Goal: Information Seeking & Learning: Learn about a topic

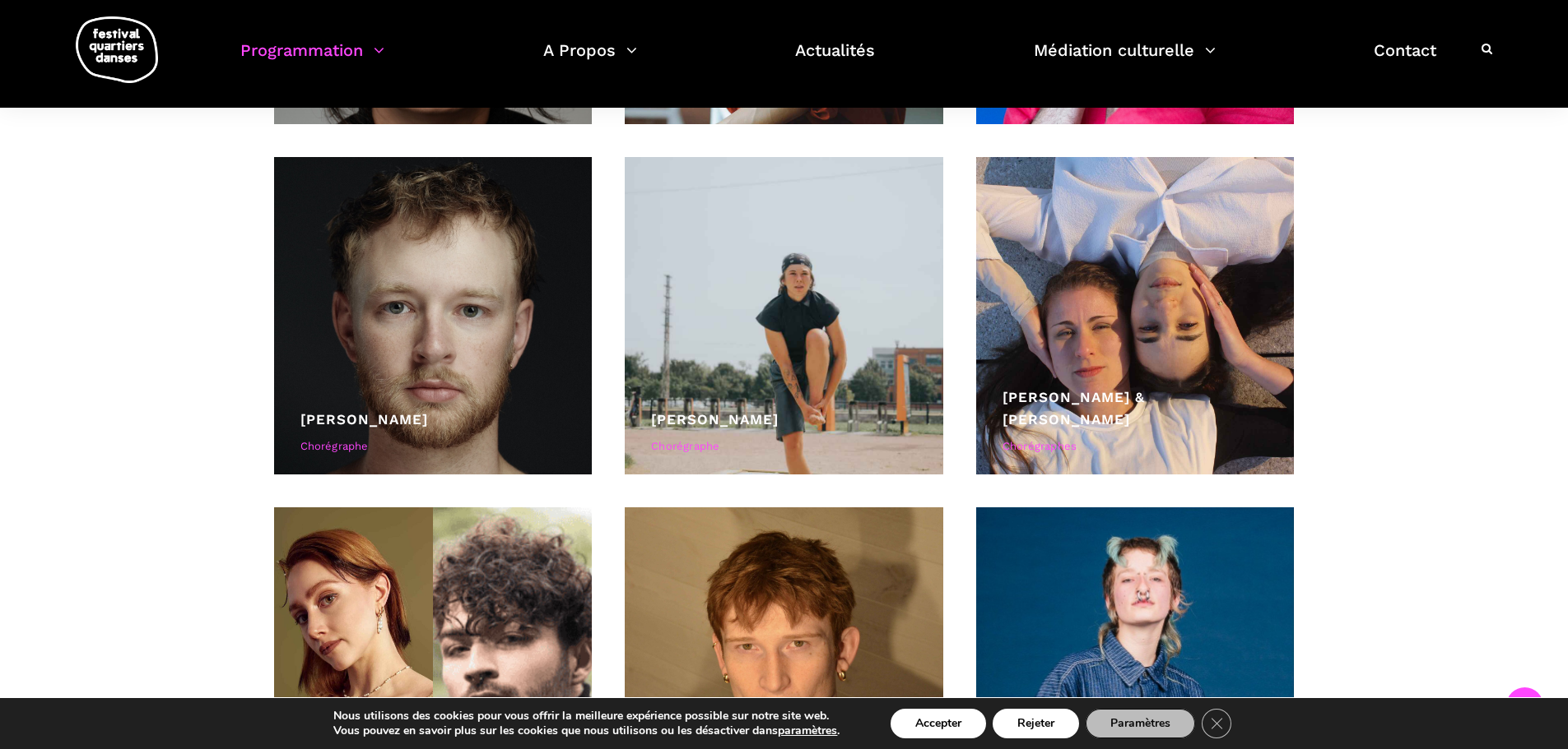
scroll to position [5099, 0]
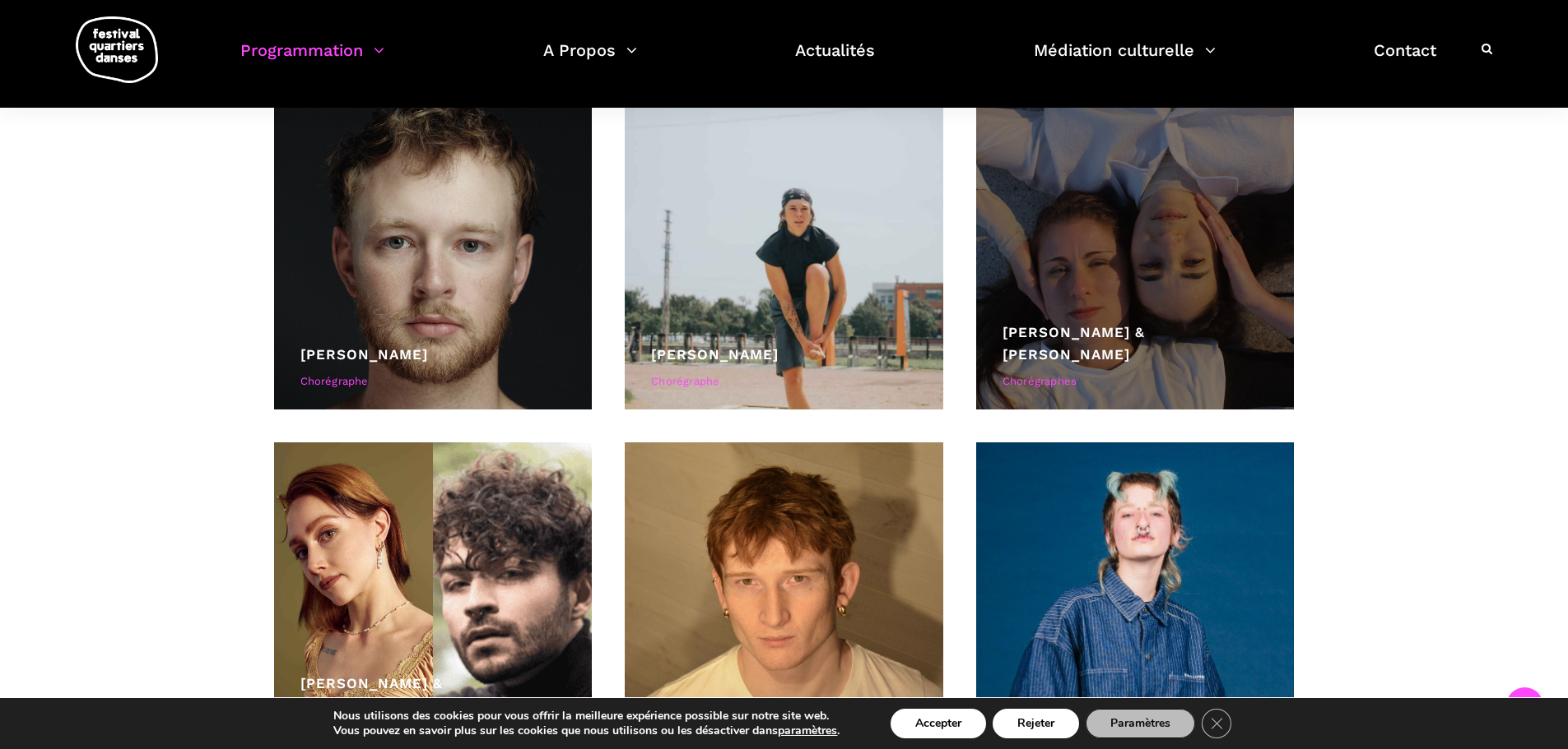
click at [1116, 195] on div at bounding box center [1135, 251] width 319 height 318
click at [1126, 337] on div at bounding box center [1135, 251] width 319 height 318
click at [1005, 396] on div "Lara Haikal & Johanna Simon Chorégraphes" at bounding box center [1135, 358] width 266 height 75
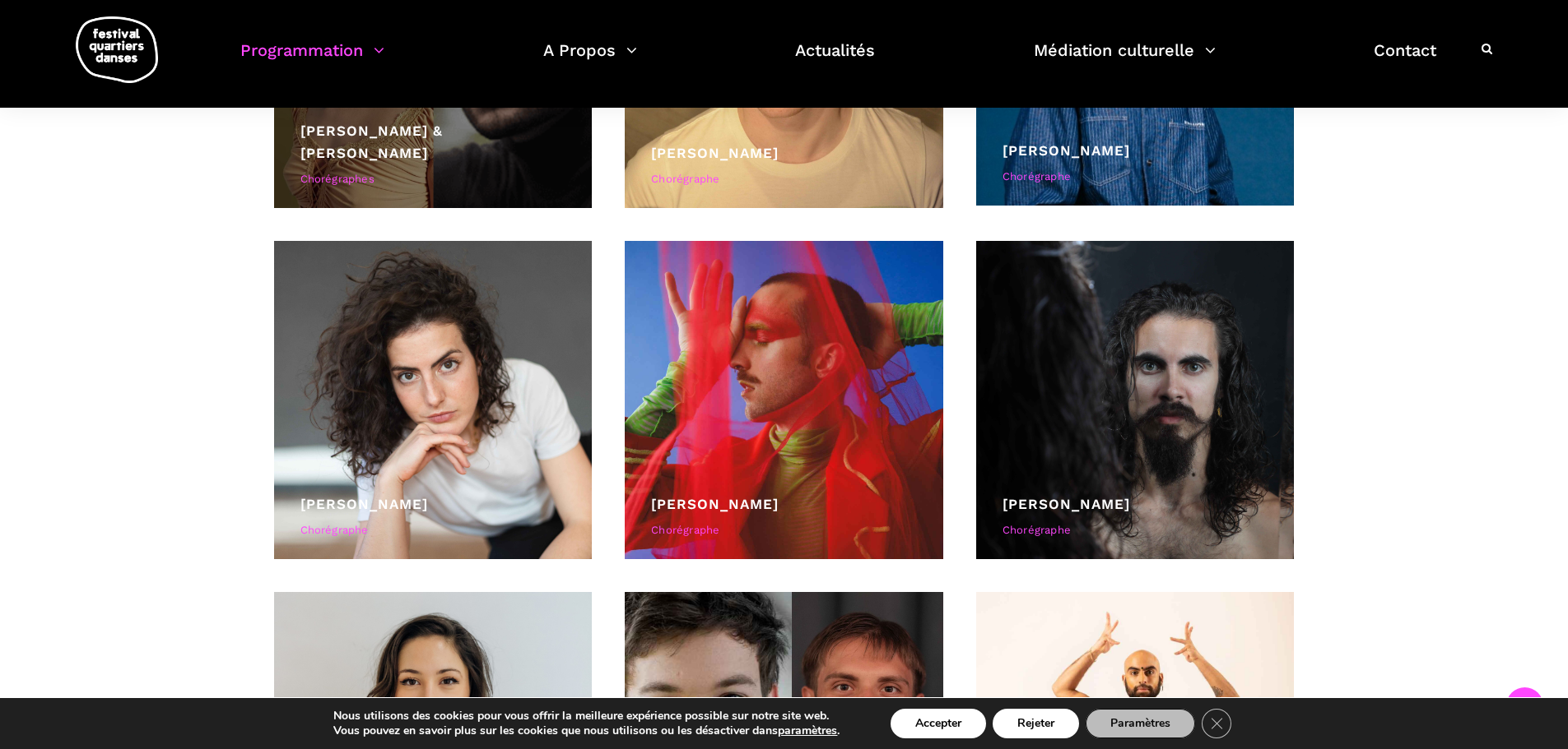
scroll to position [5510, 0]
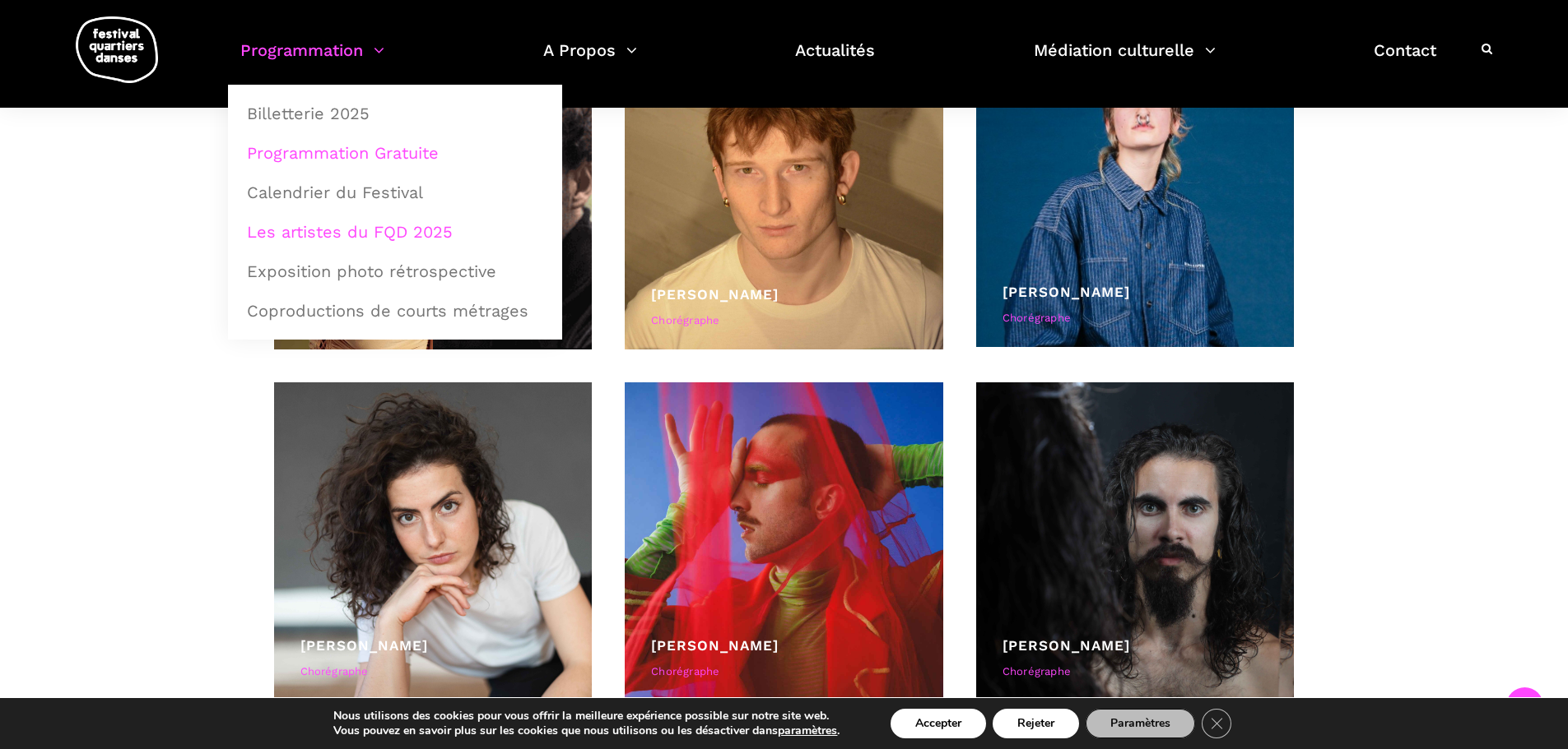
click at [362, 162] on link "Programmation Gratuite" at bounding box center [394, 153] width 316 height 38
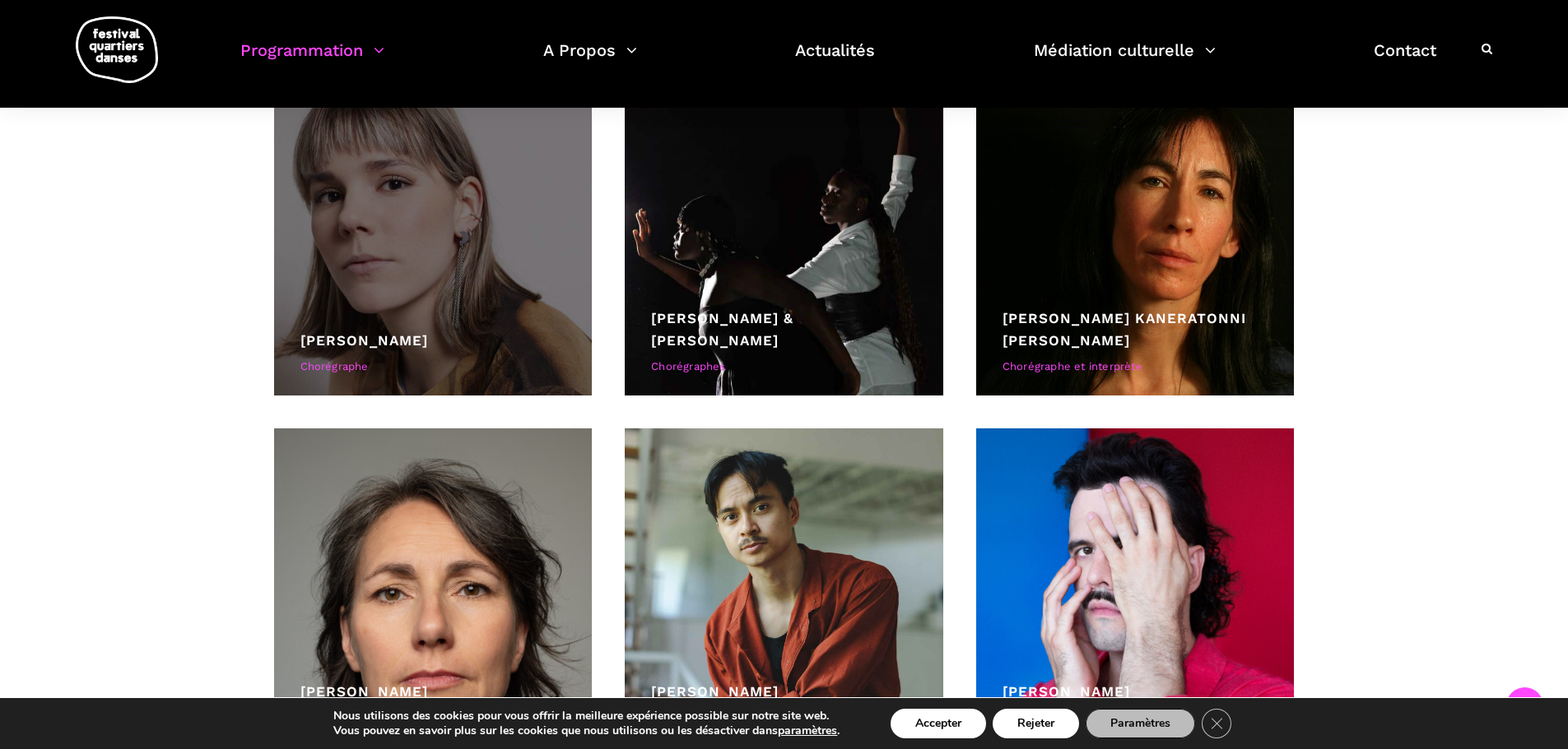
scroll to position [4523, 0]
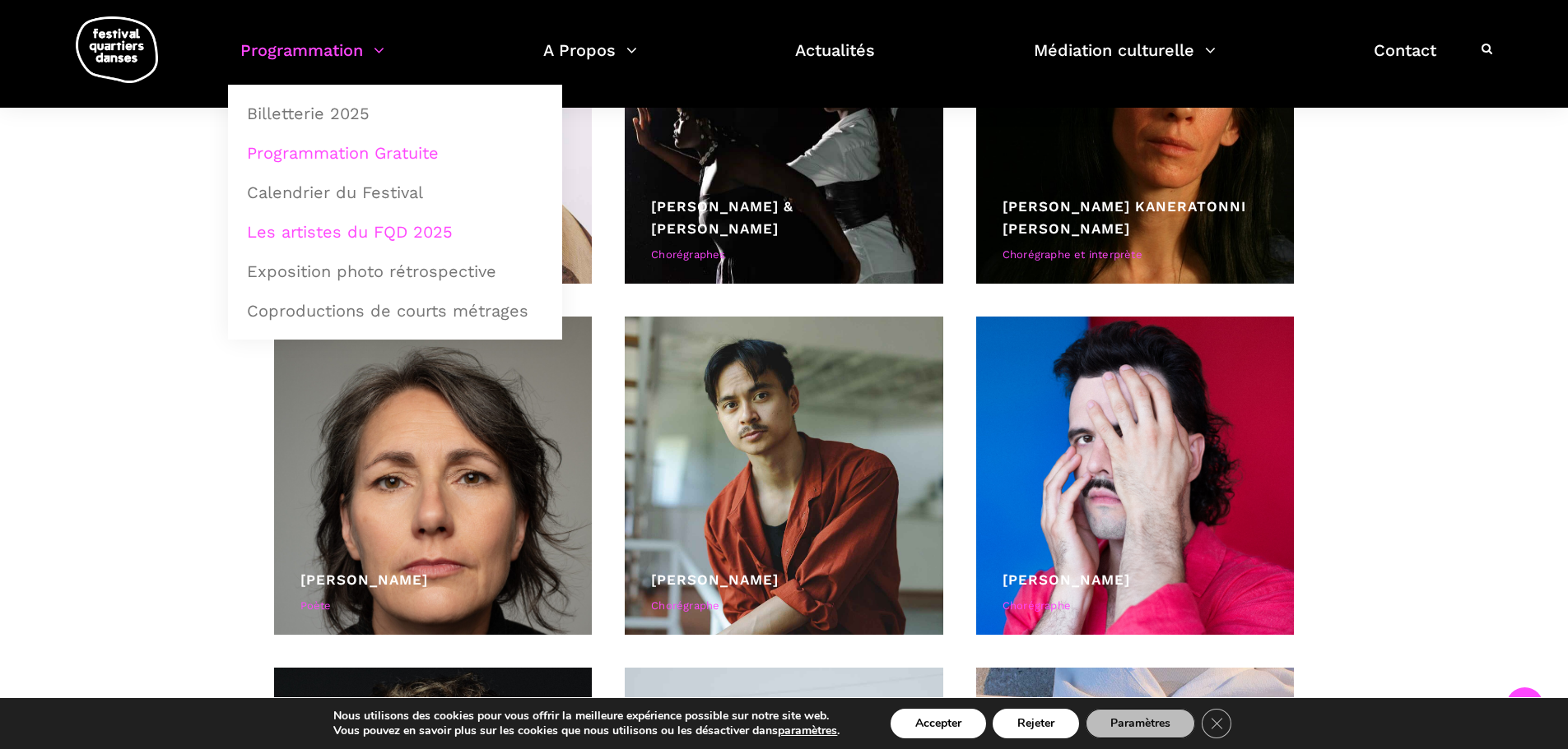
click at [365, 151] on link "Programmation Gratuite" at bounding box center [394, 153] width 316 height 38
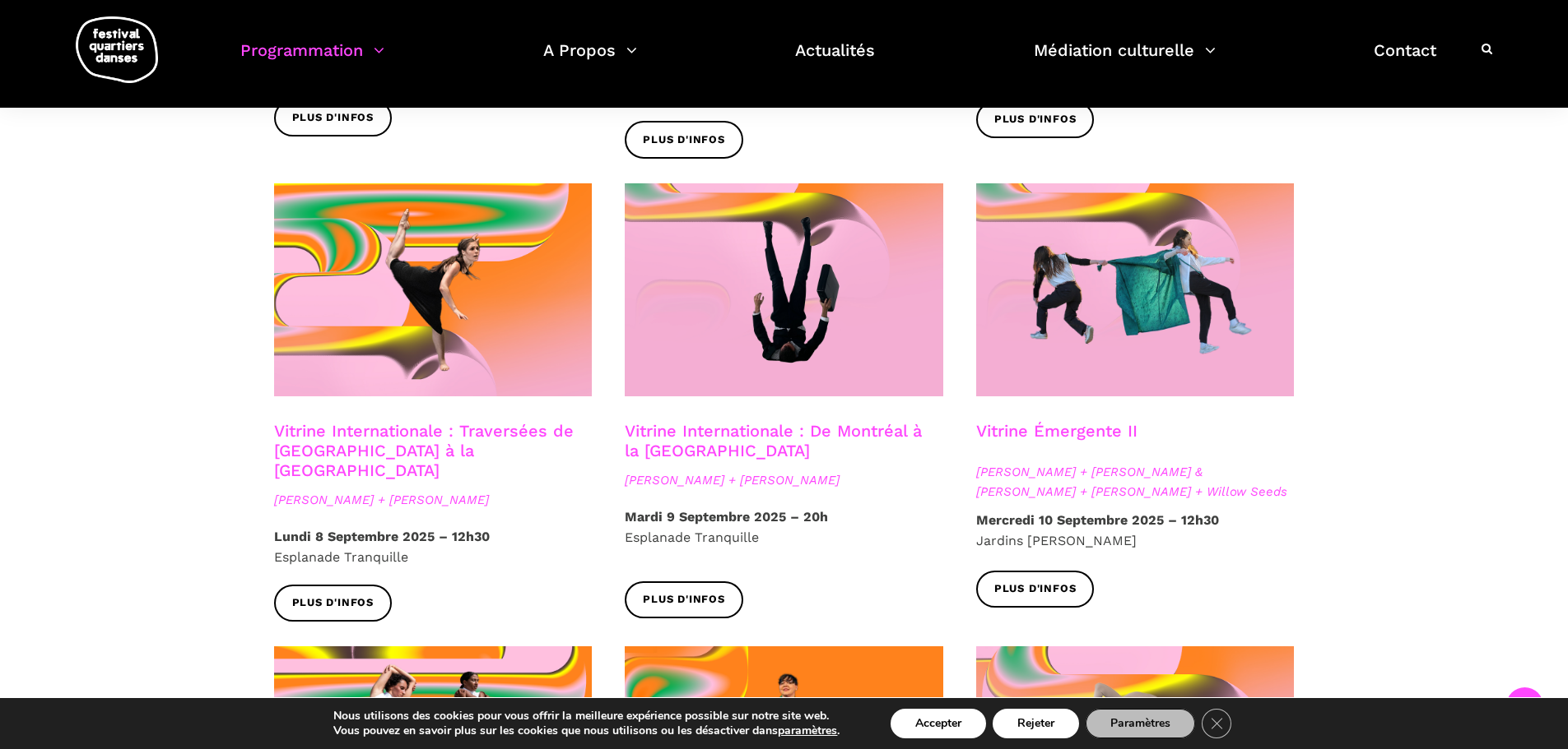
scroll to position [1316, 0]
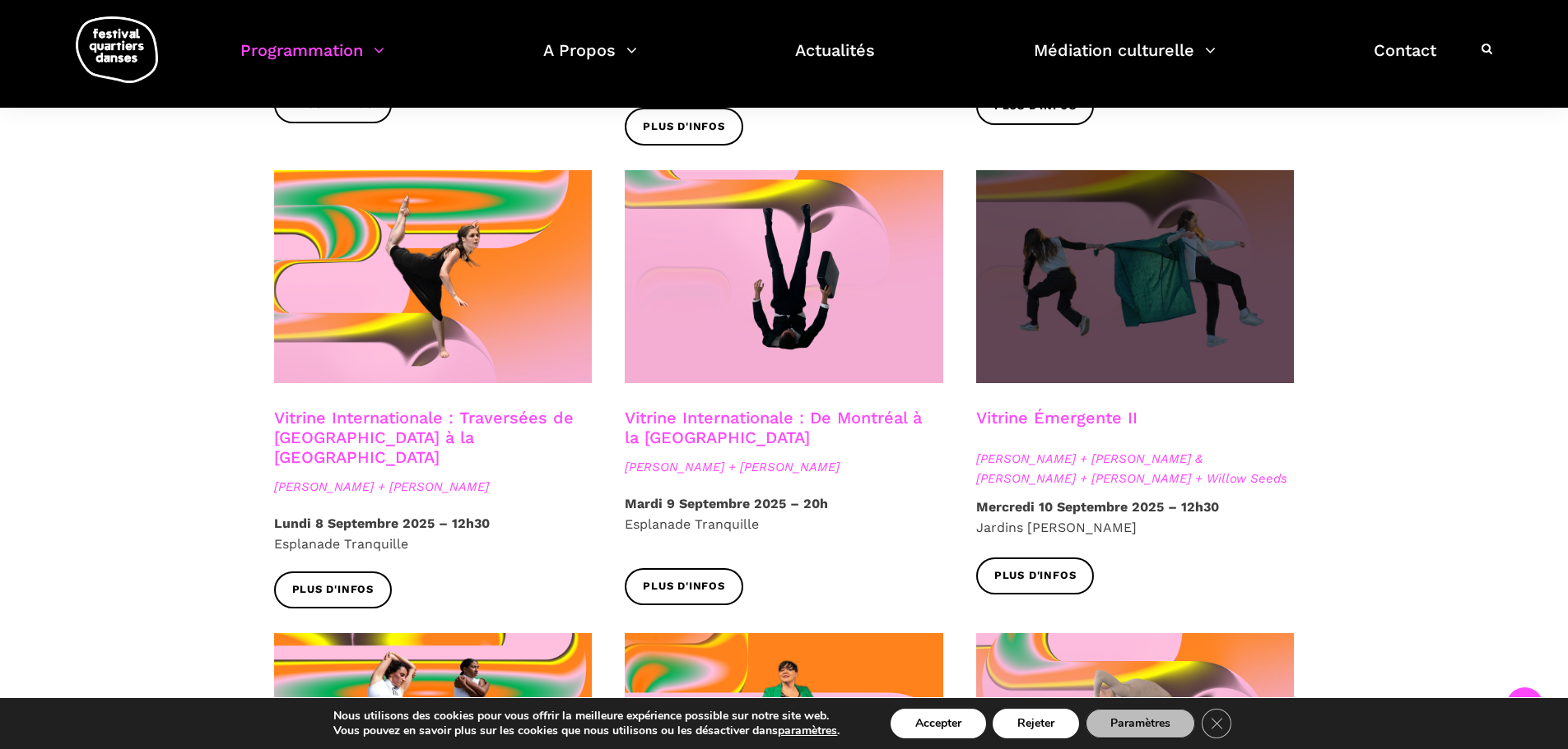
click at [1190, 288] on span at bounding box center [1135, 276] width 319 height 213
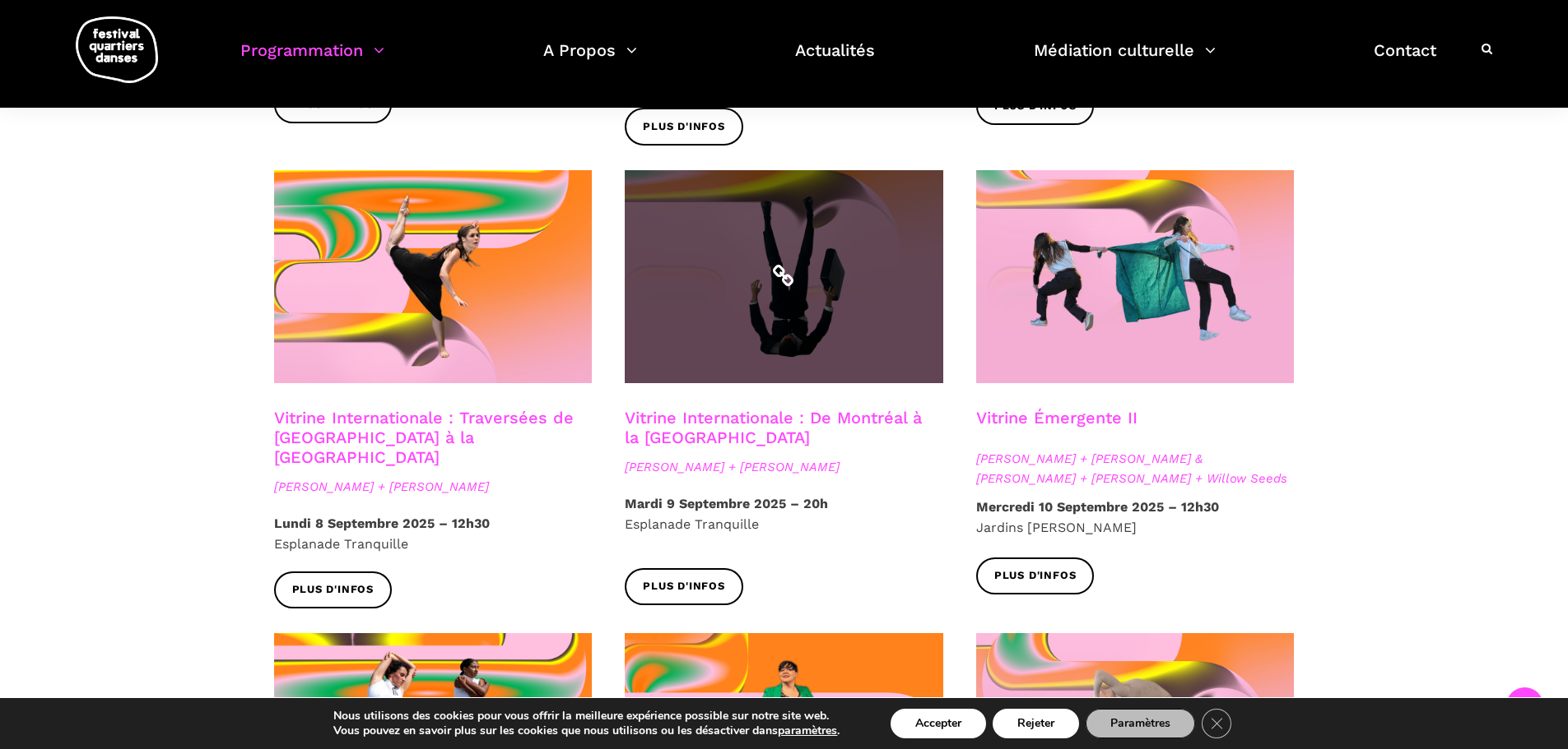
click at [785, 232] on span at bounding box center [784, 276] width 319 height 213
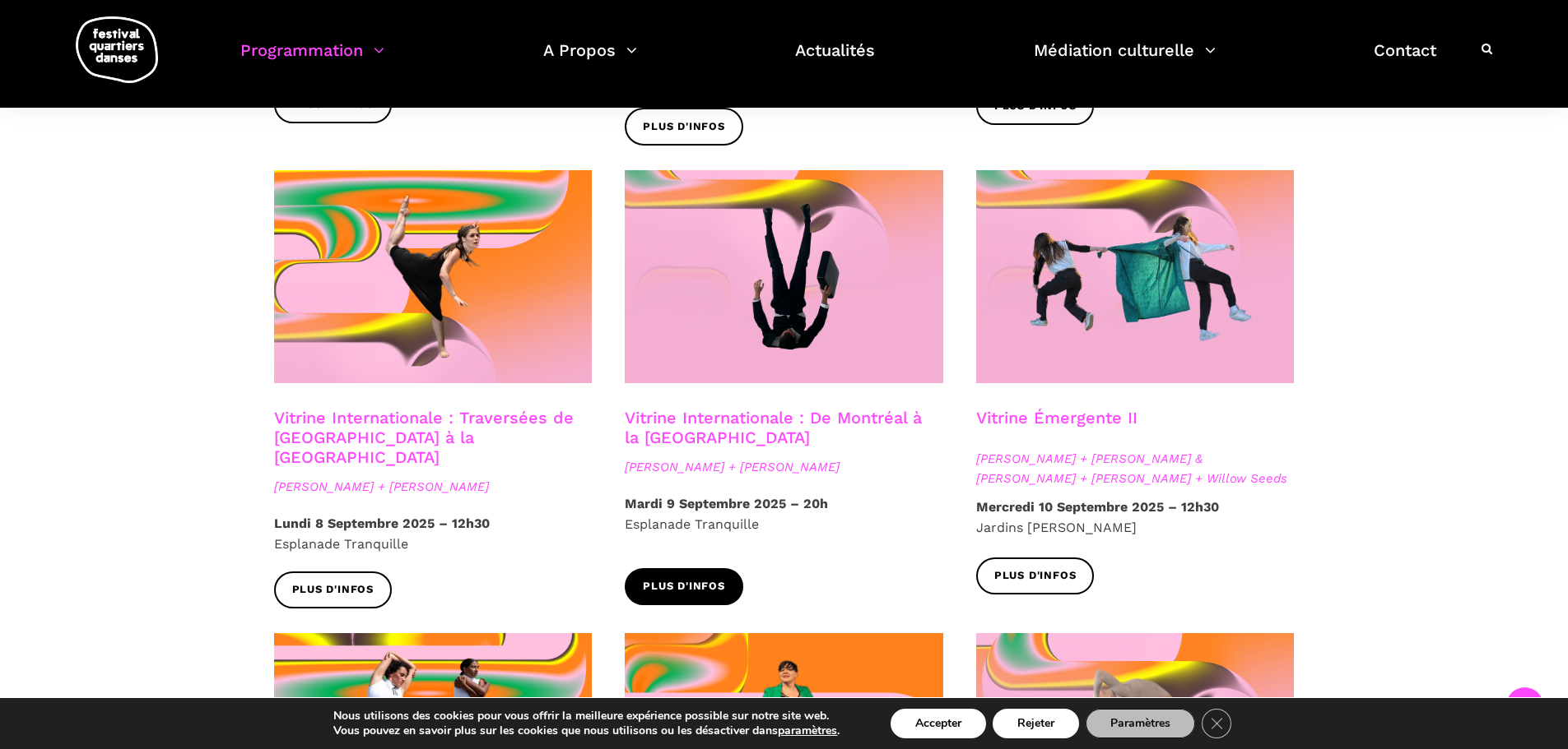
click at [645, 578] on span "Plus d'infos" at bounding box center [683, 586] width 82 height 17
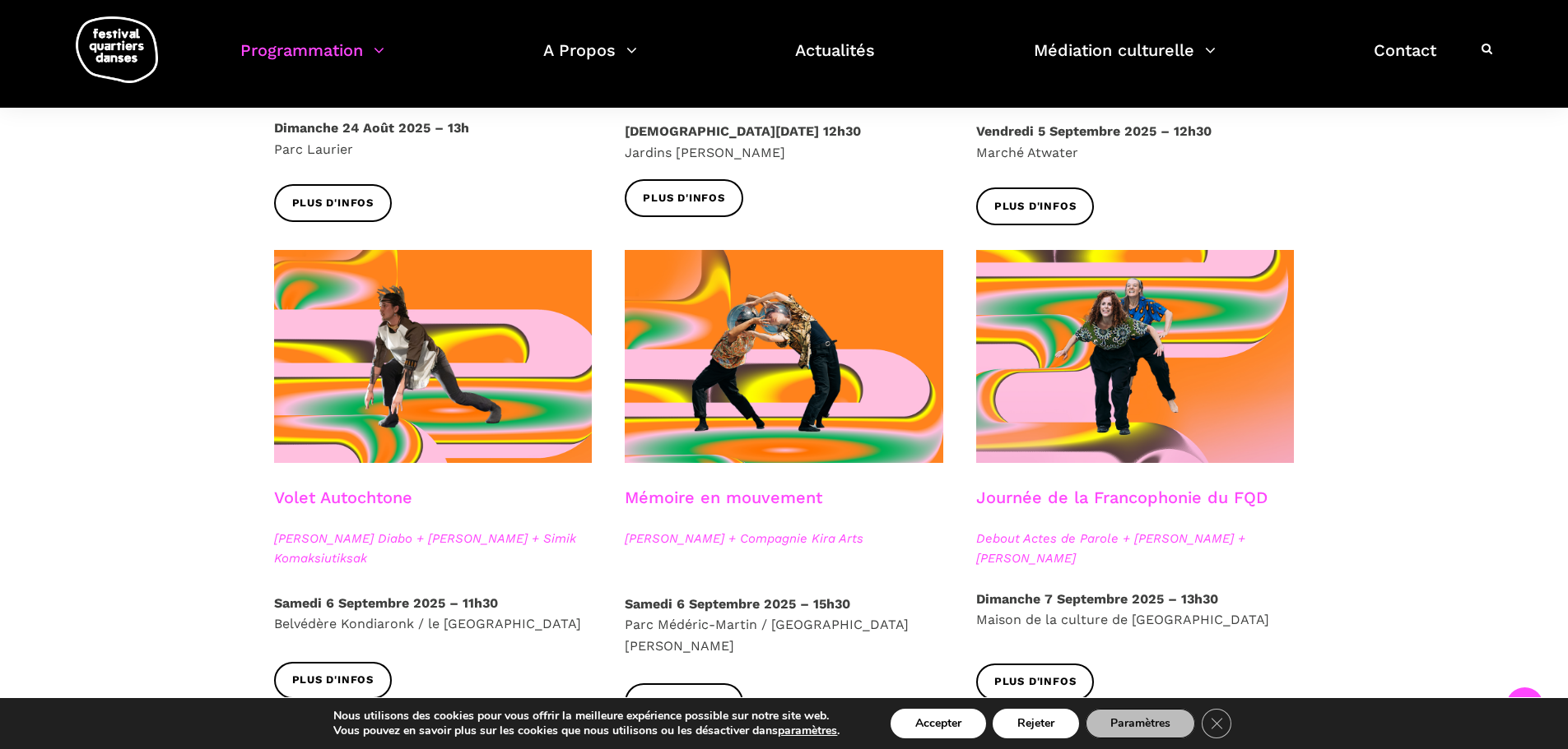
scroll to position [82, 0]
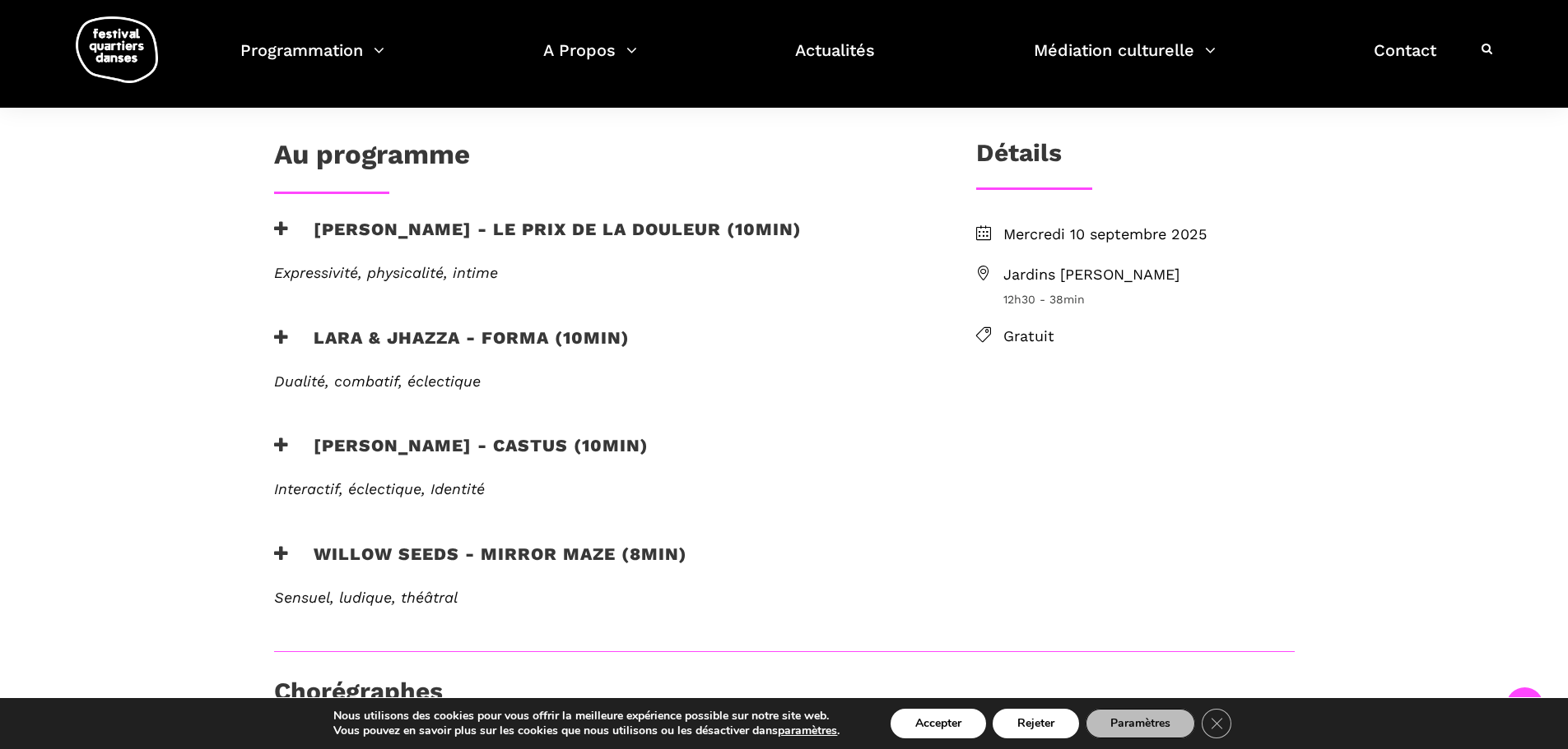
scroll to position [394, 0]
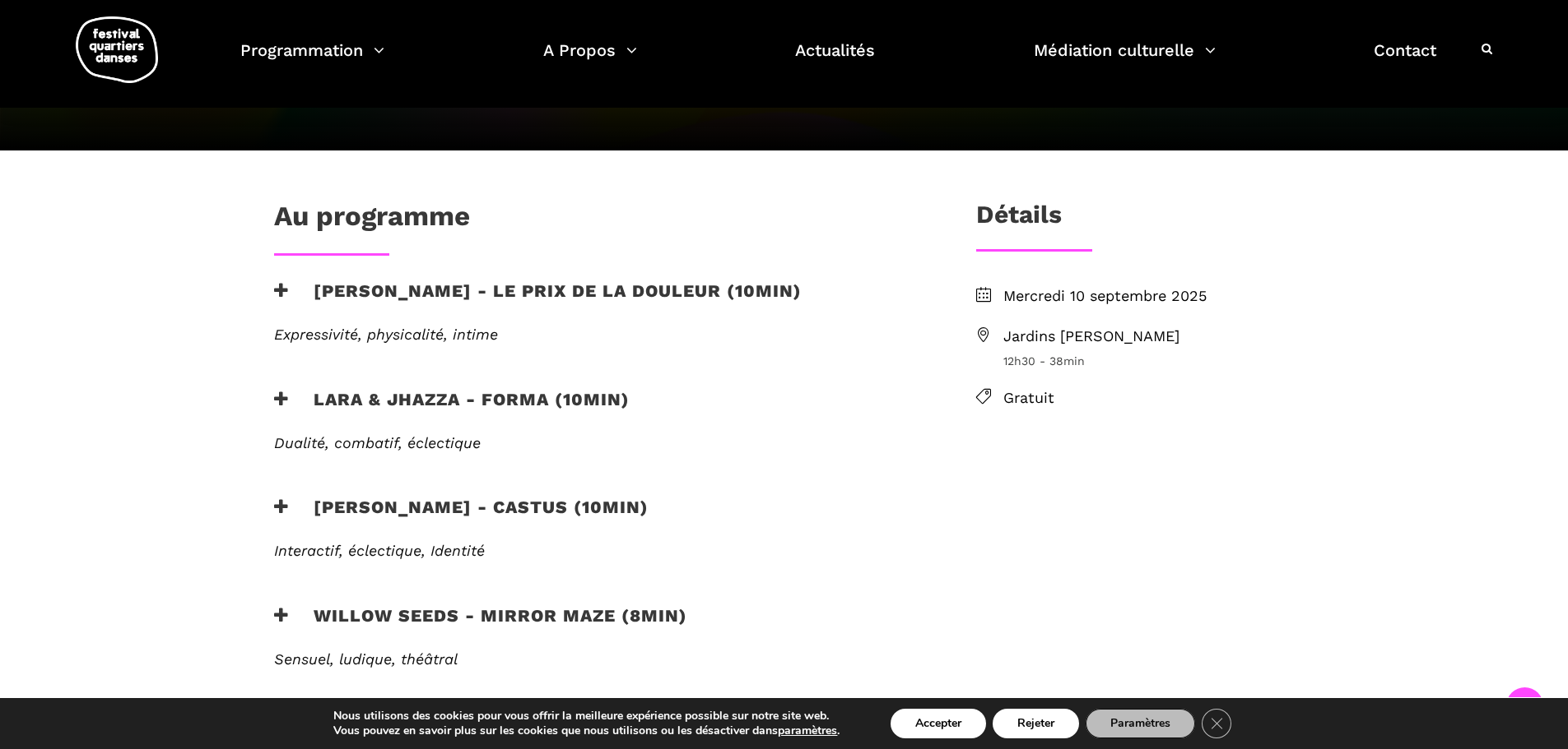
click at [275, 391] on icon at bounding box center [282, 399] width 15 height 17
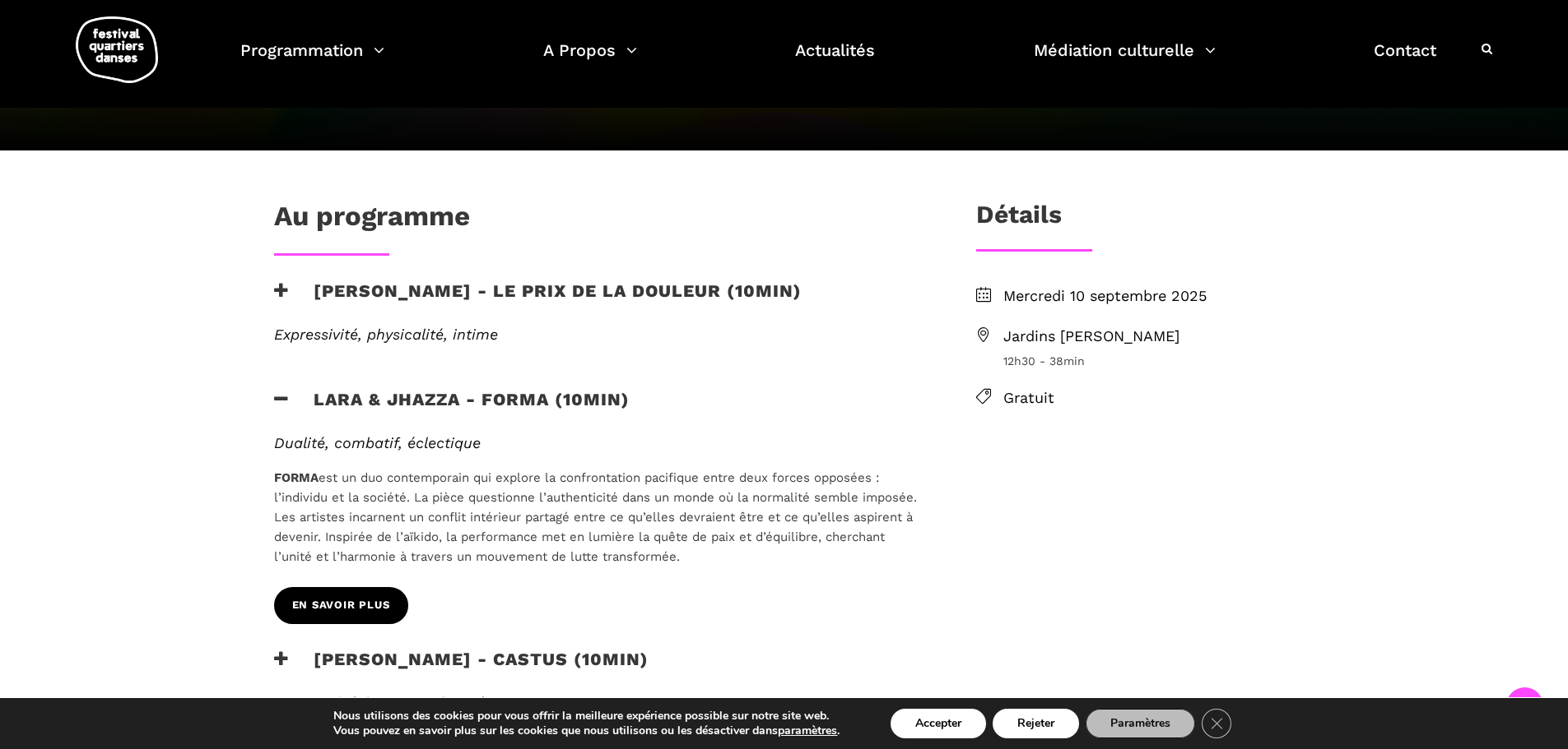
click at [319, 597] on span "EN SAVOIR PLUS" at bounding box center [341, 605] width 98 height 17
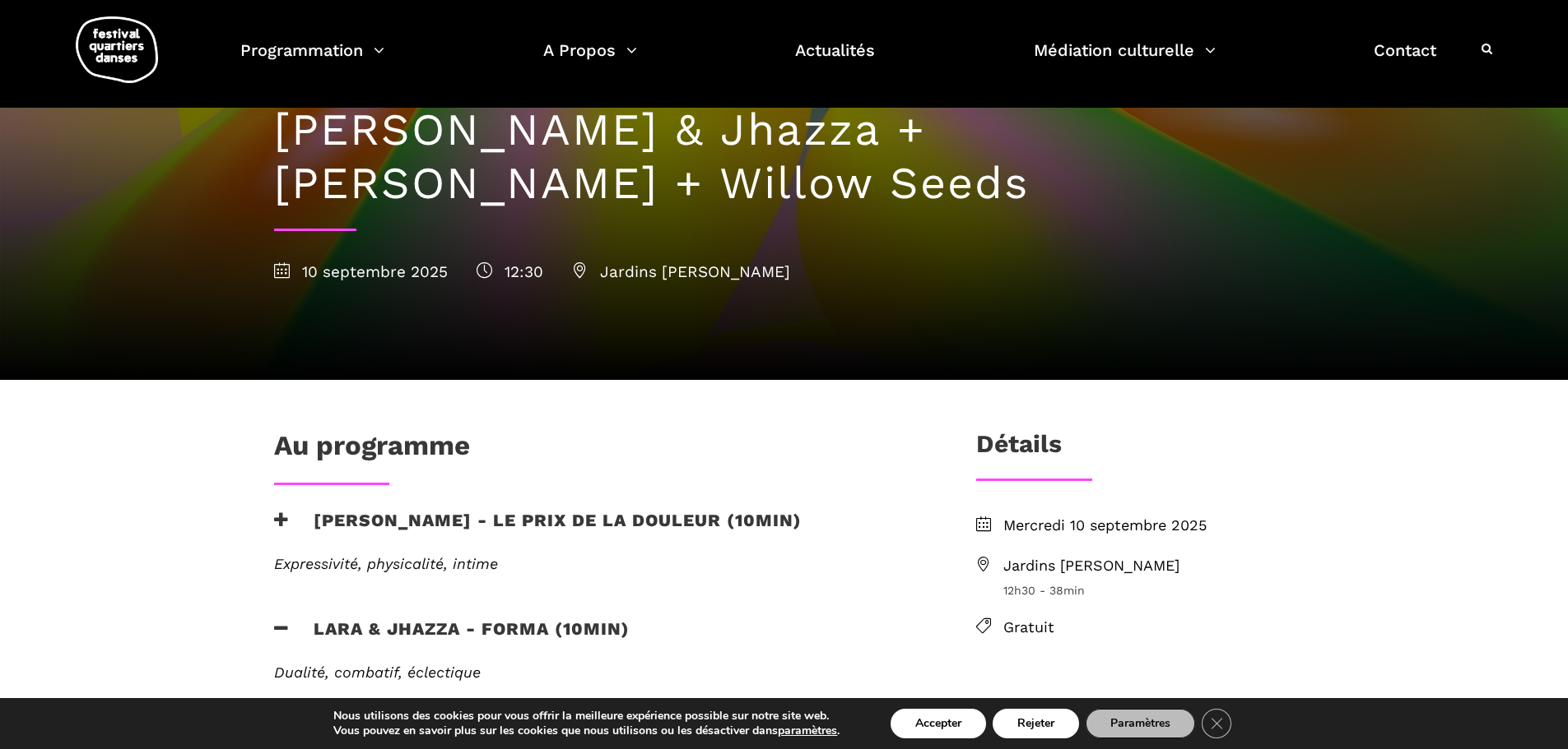
scroll to position [0, 0]
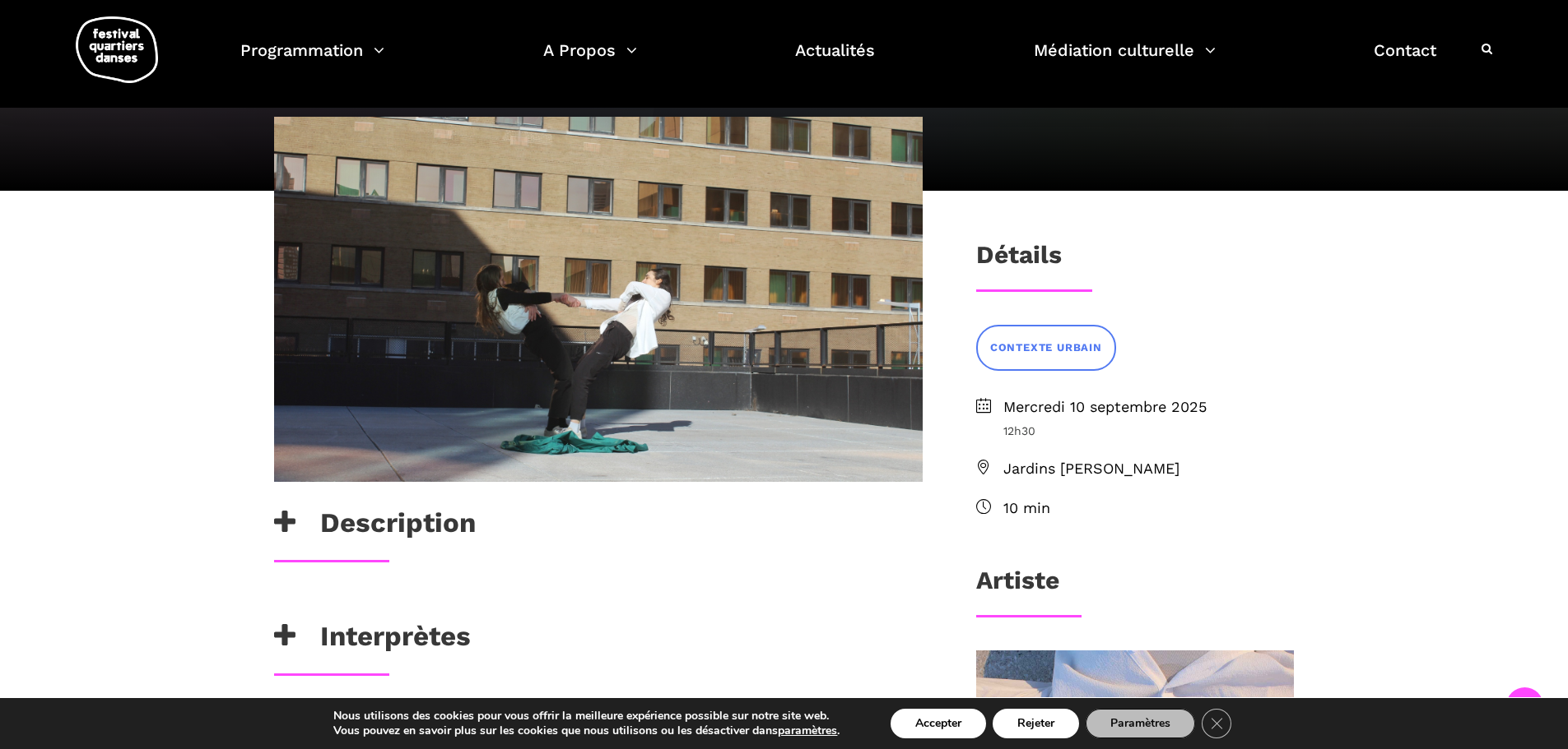
scroll to position [328, 0]
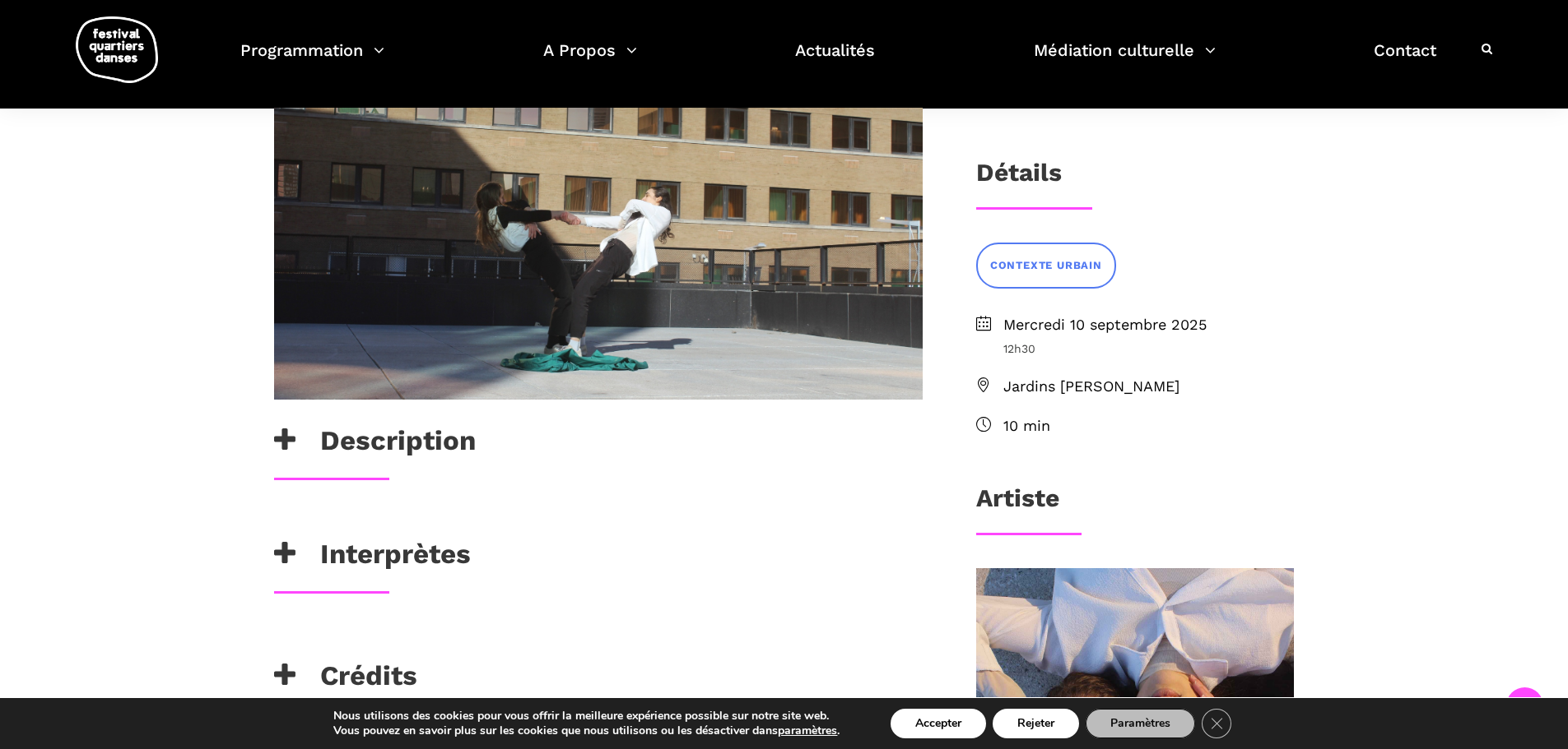
click at [363, 444] on h3 "Description" at bounding box center [375, 444] width 202 height 41
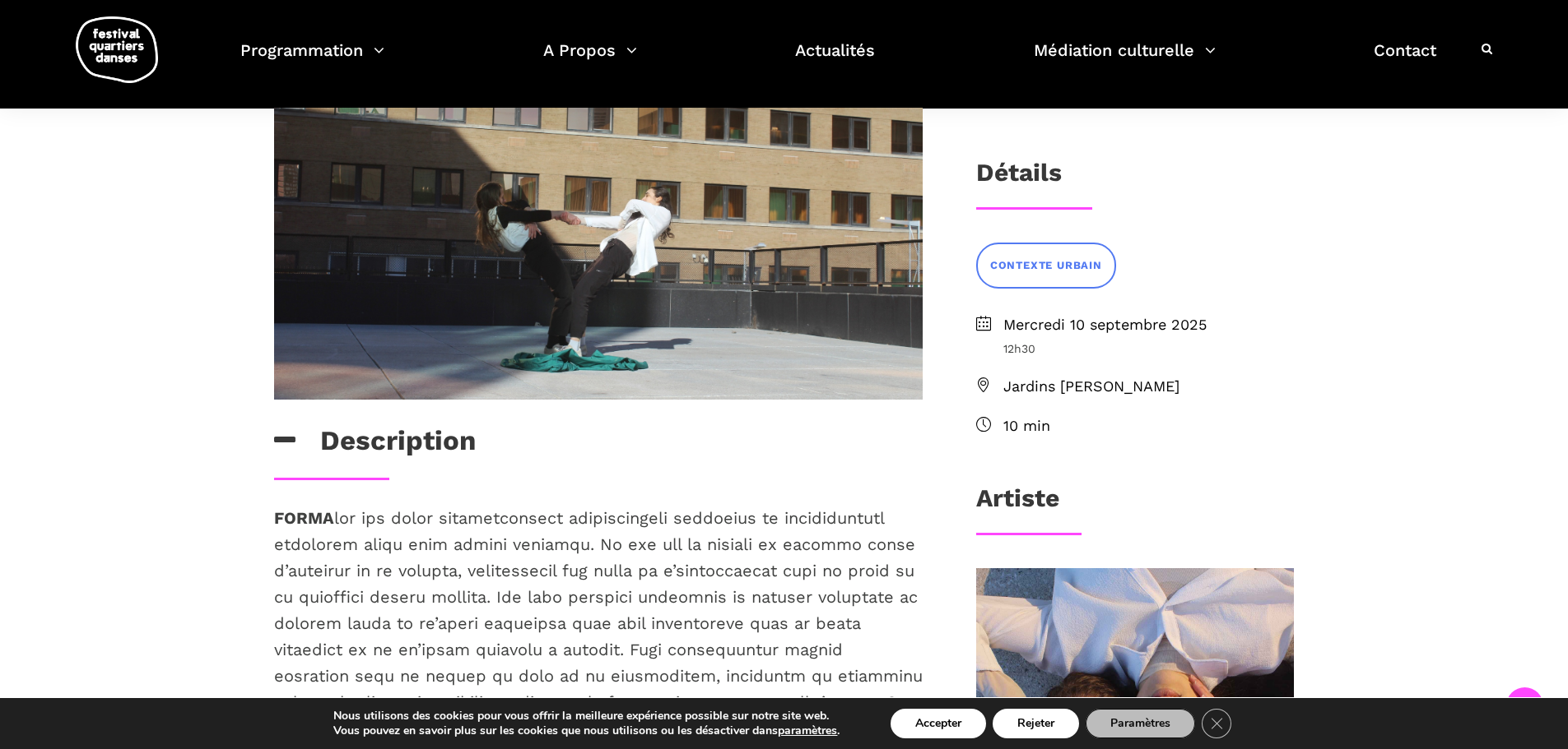
click at [363, 444] on h3 "Description" at bounding box center [375, 444] width 202 height 41
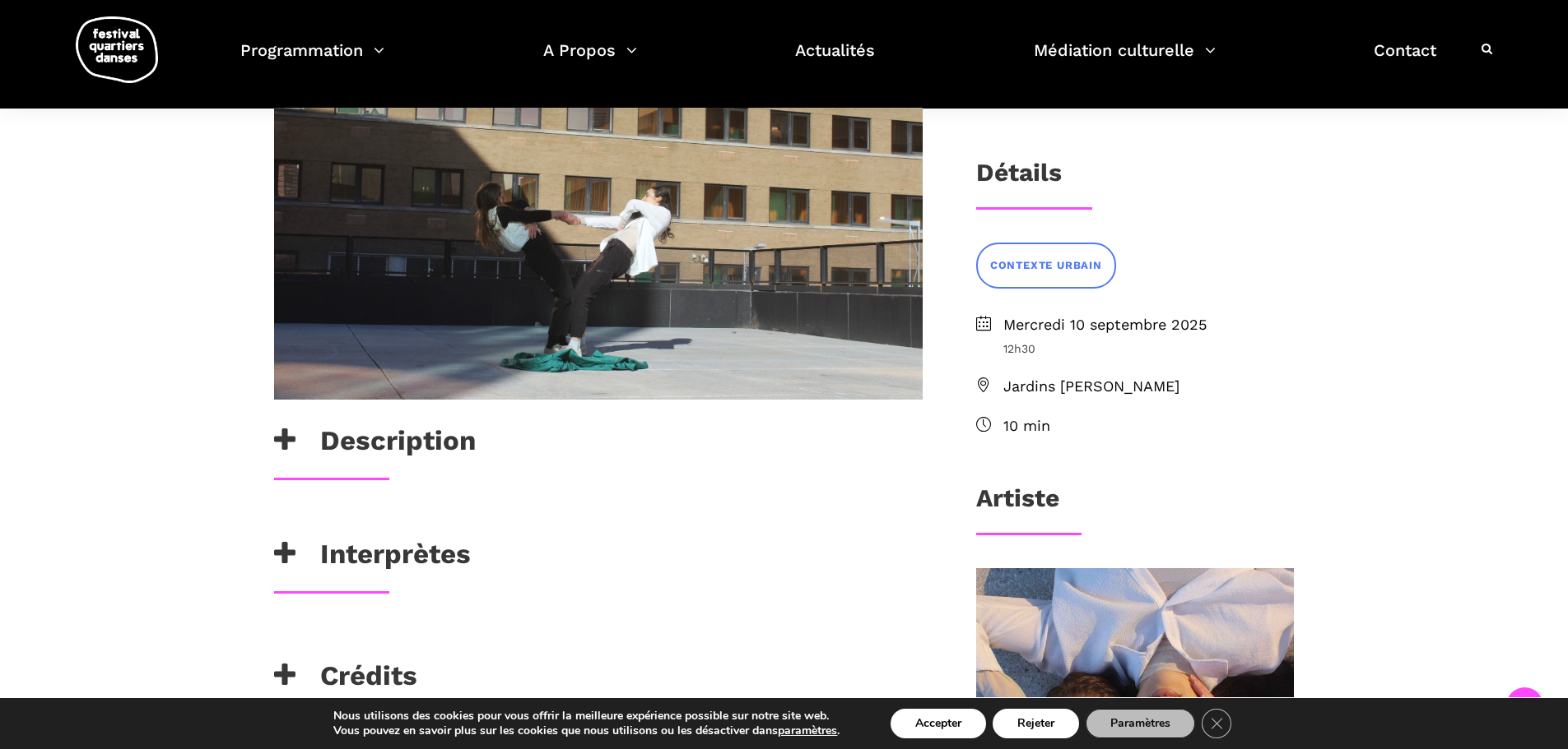
scroll to position [411, 0]
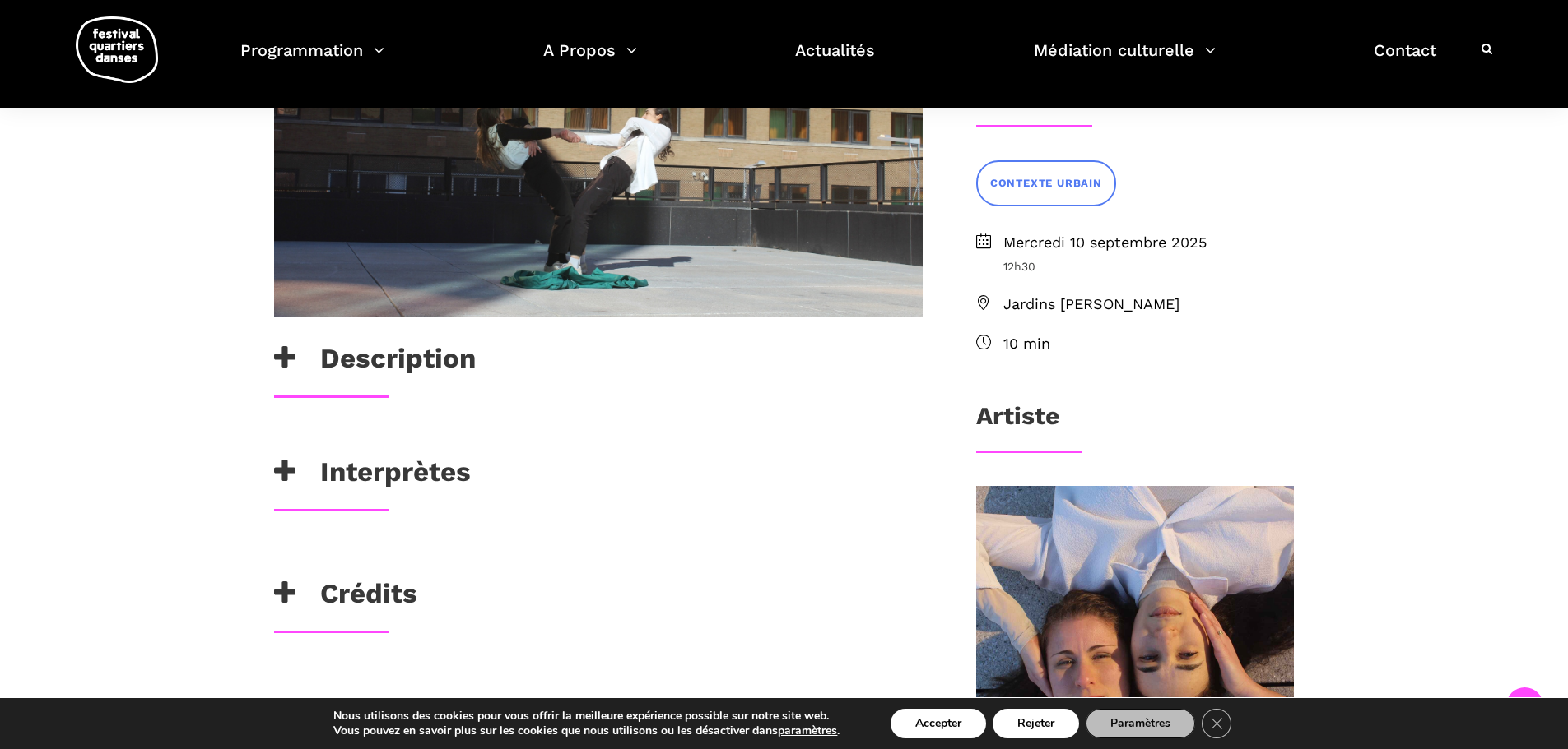
click at [353, 484] on h3 "Interprètes" at bounding box center [373, 476] width 197 height 41
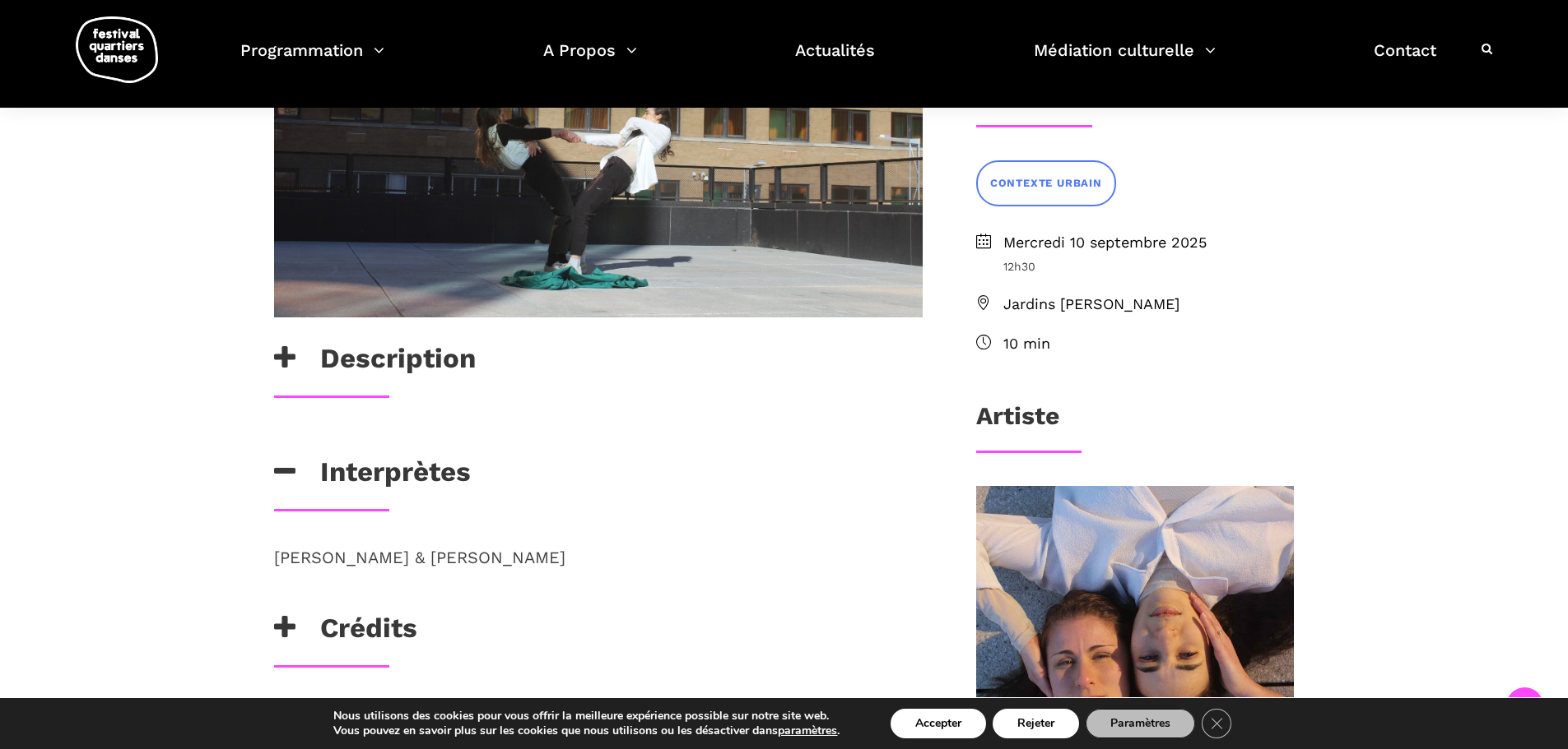
click at [376, 468] on h3 "Interprètes" at bounding box center [373, 476] width 197 height 41
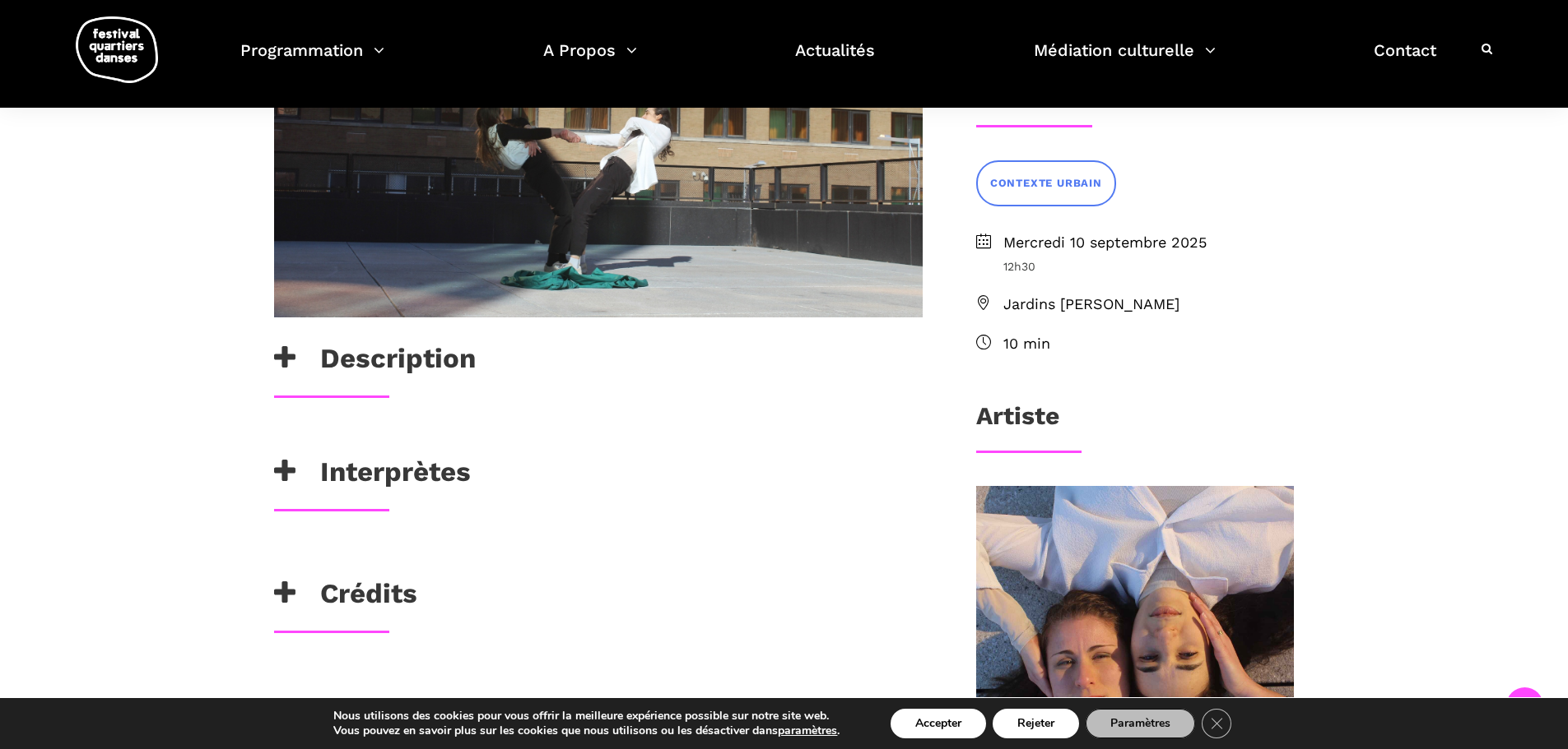
scroll to position [493, 0]
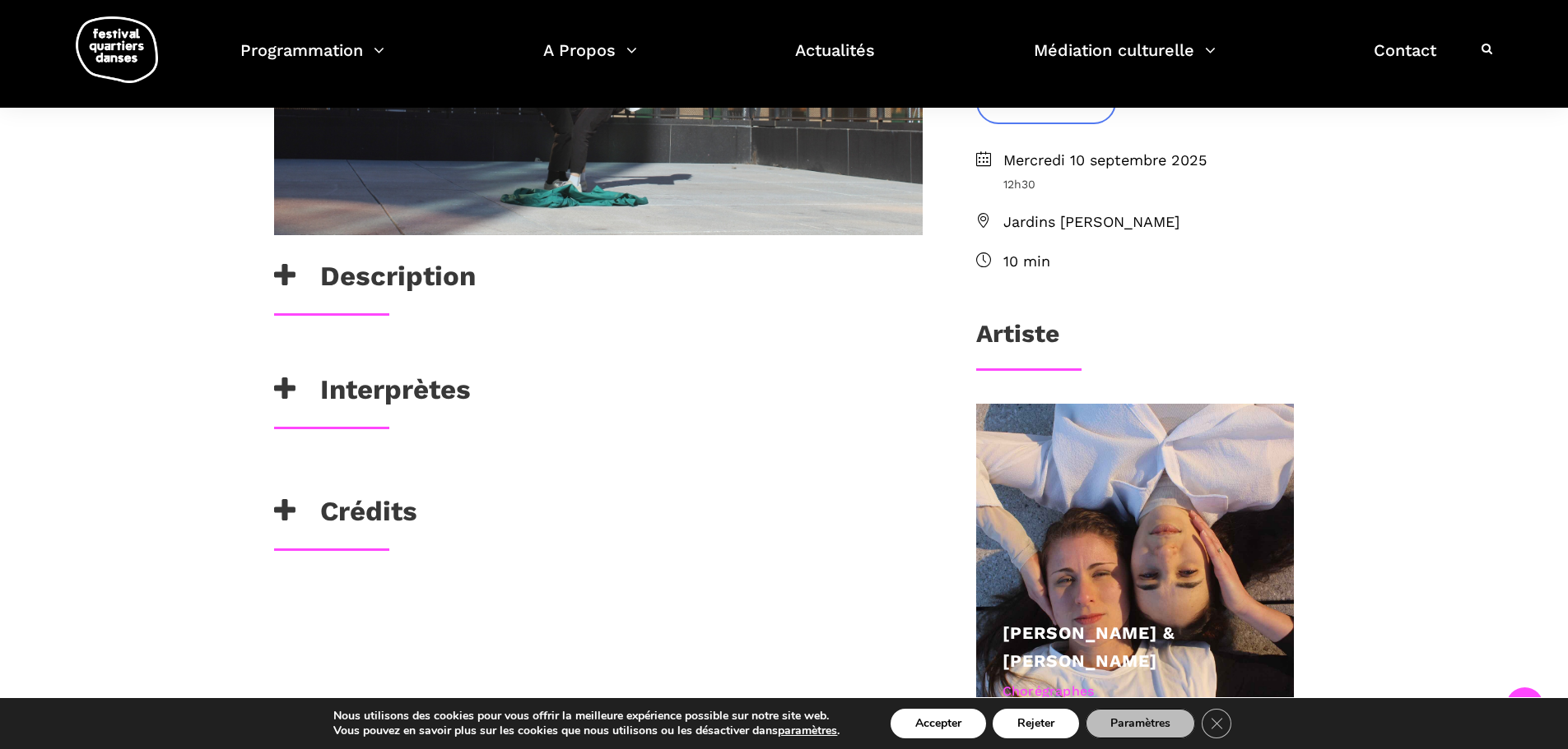
click at [370, 494] on div "Lara Haikal & Johanna Simon" at bounding box center [598, 478] width 681 height 33
click at [367, 514] on h3 "Crédits" at bounding box center [346, 515] width 144 height 41
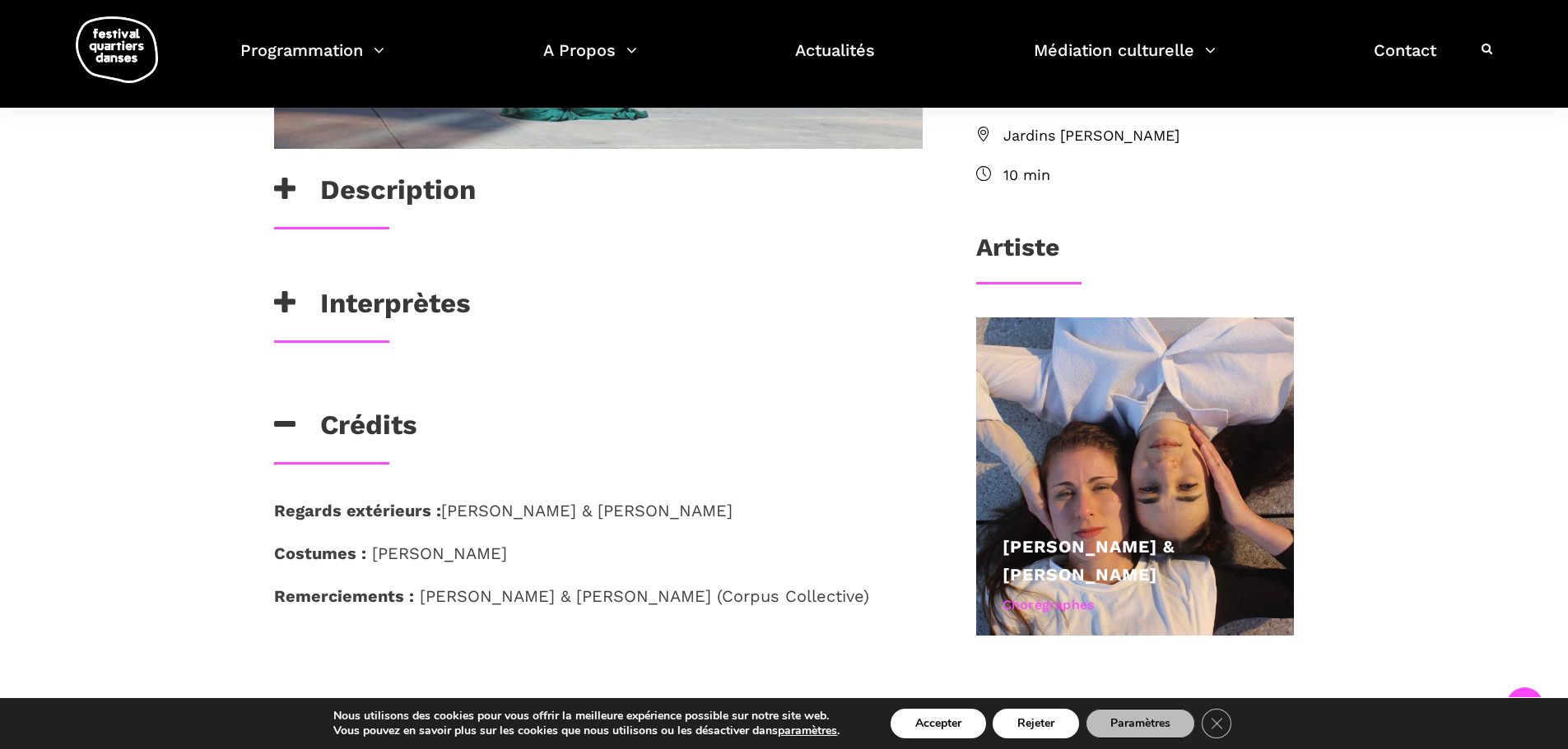
scroll to position [576, 0]
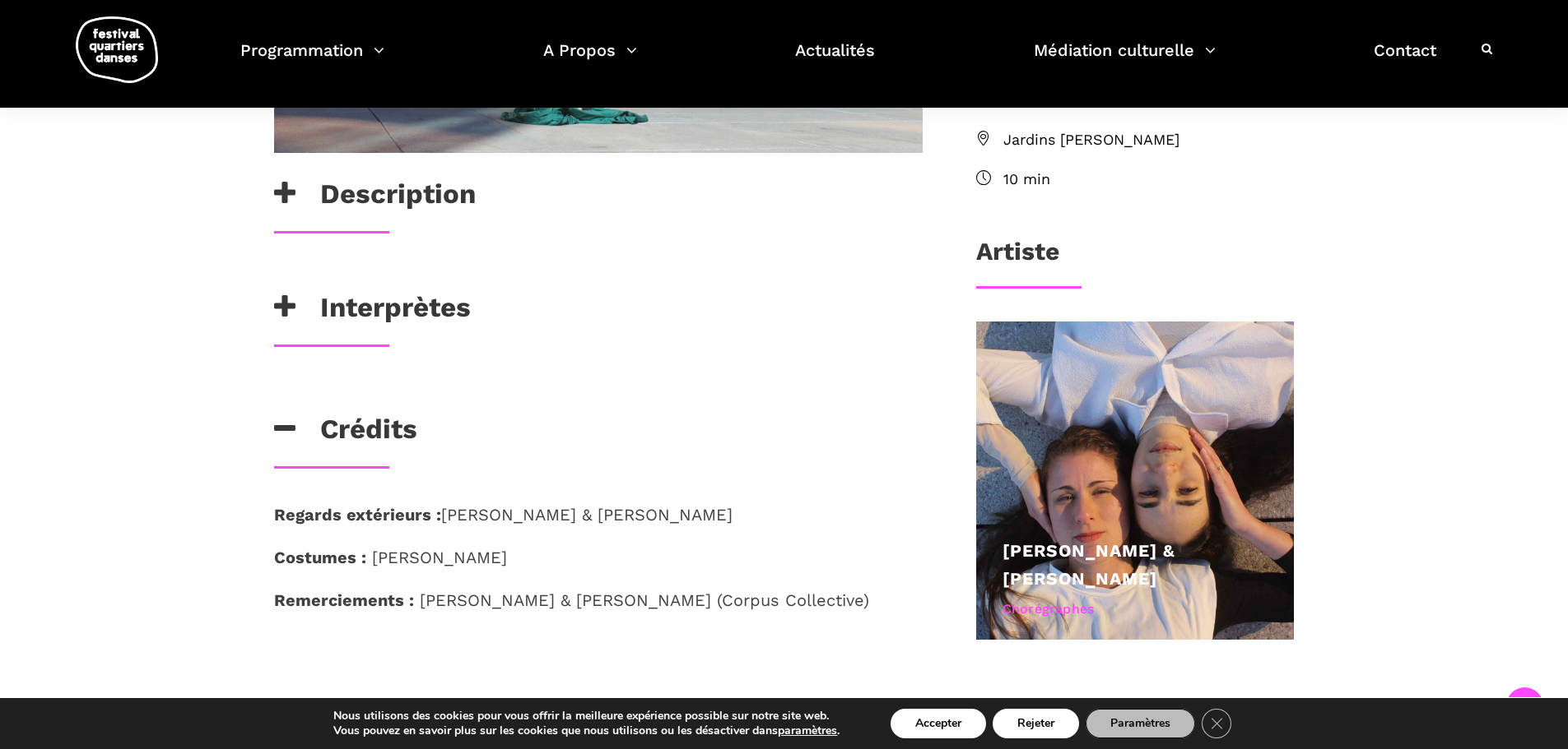
click at [376, 435] on h3 "Crédits" at bounding box center [346, 433] width 144 height 41
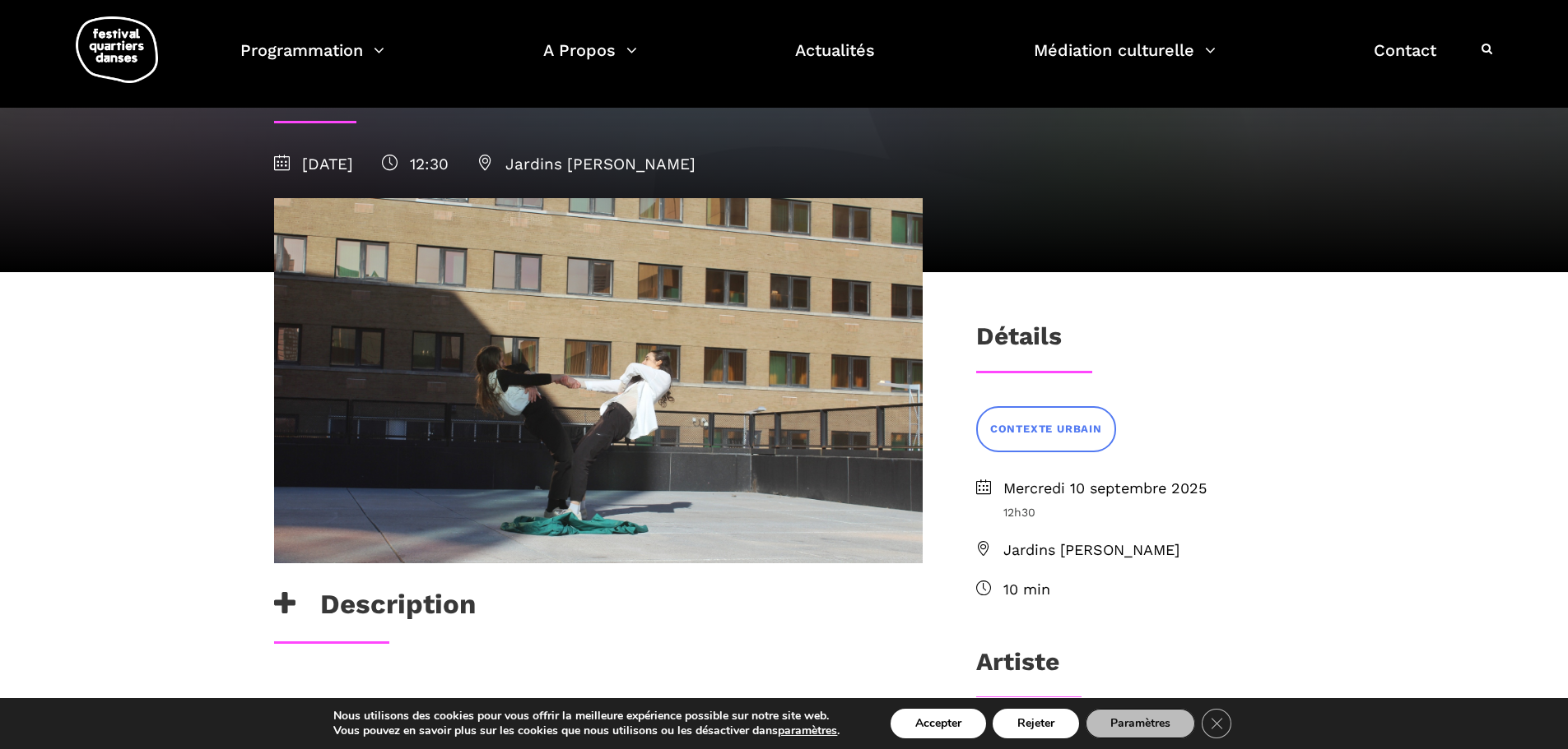
scroll to position [165, 0]
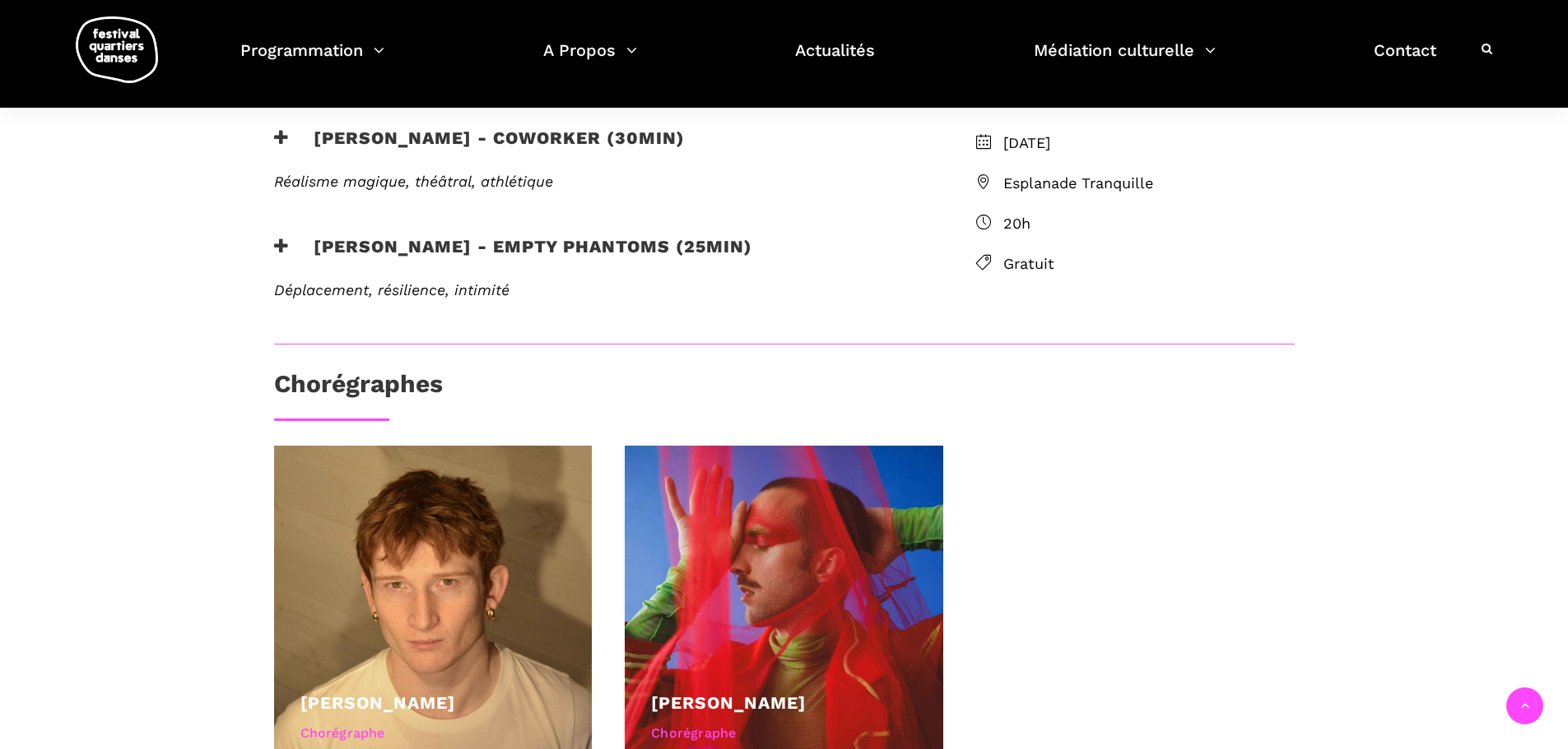
scroll to position [411, 0]
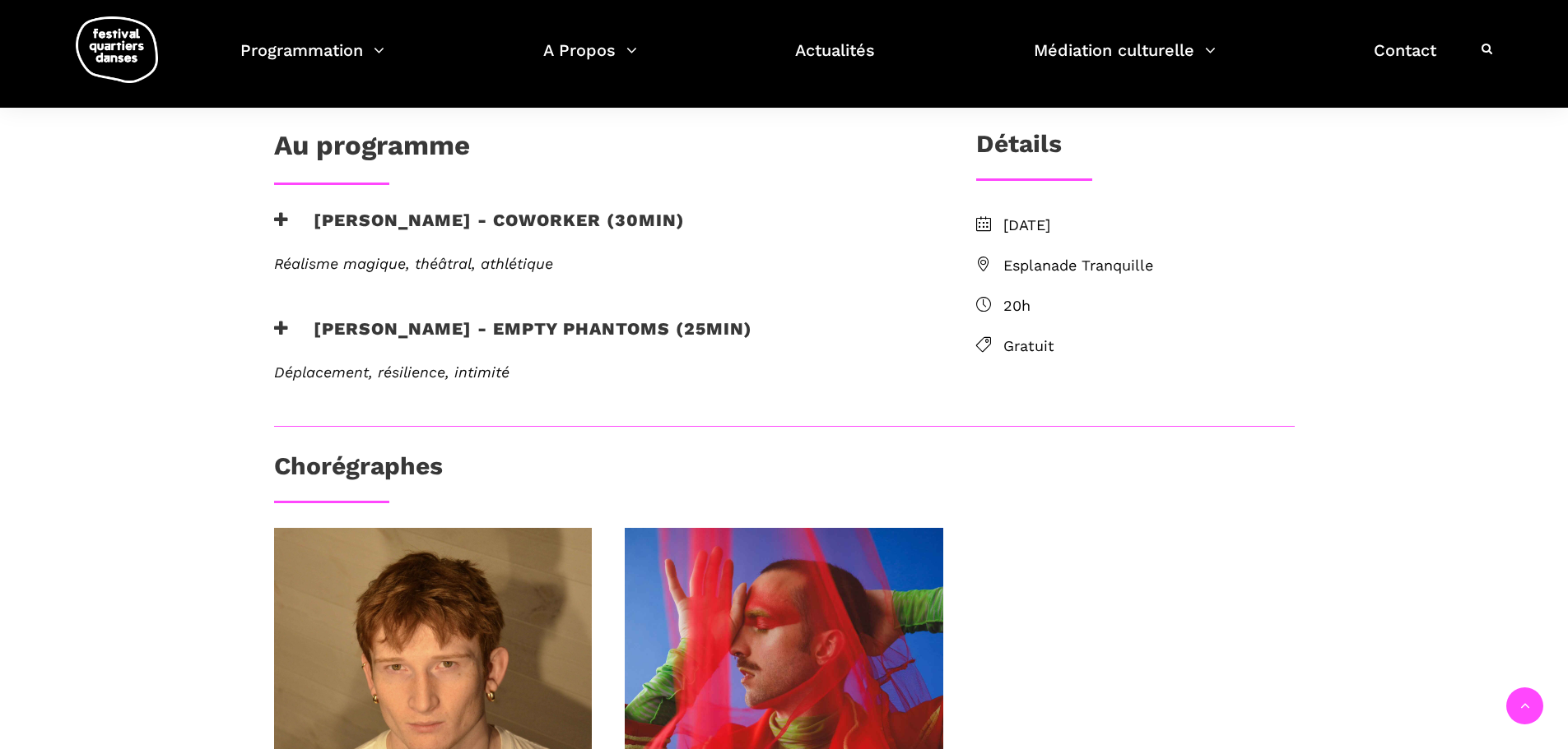
click at [425, 266] on em "Réalisme magique, théâtral, athlétique" at bounding box center [413, 263] width 279 height 17
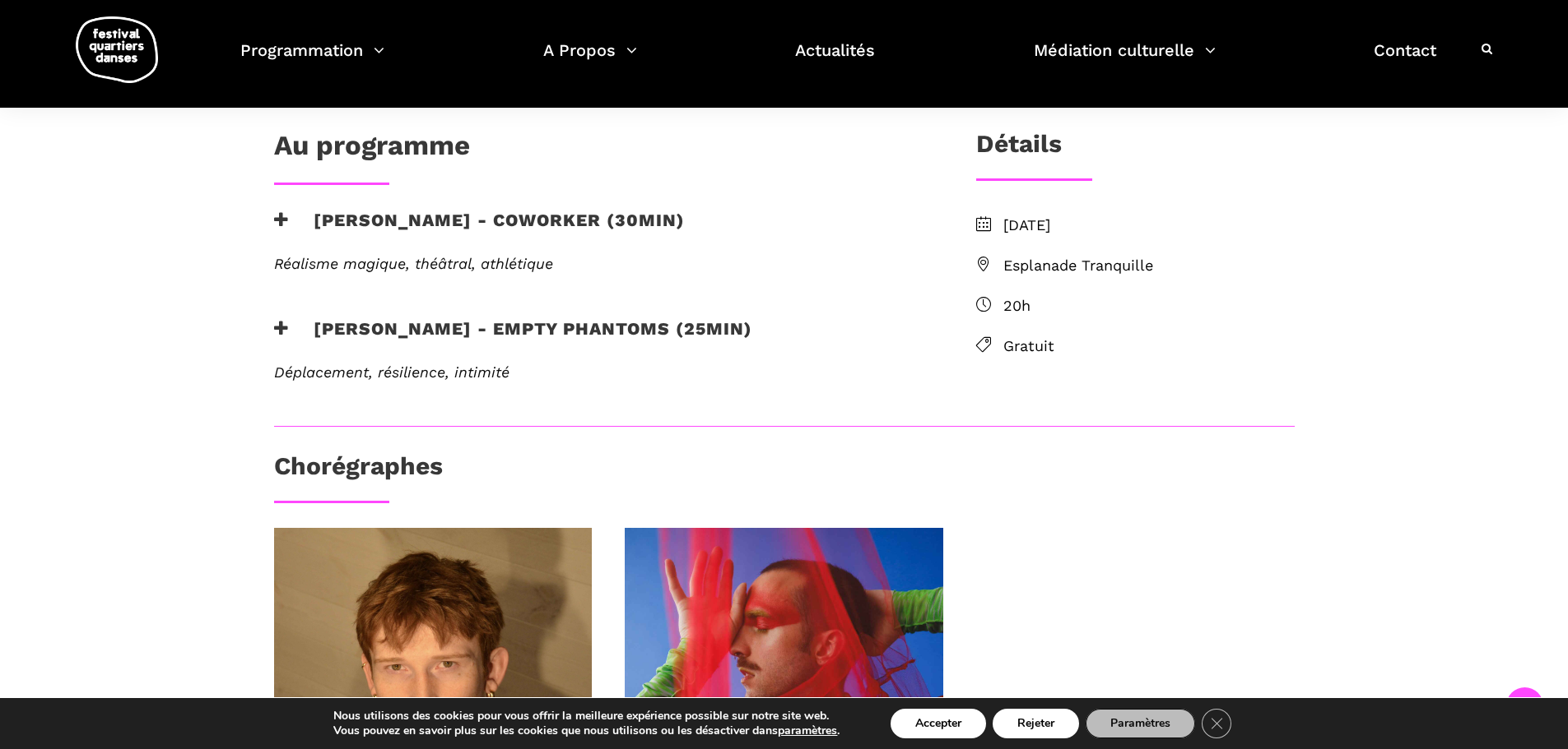
click at [374, 213] on h3 "Nicholas Bellefleur - coworker (30min)" at bounding box center [480, 230] width 411 height 41
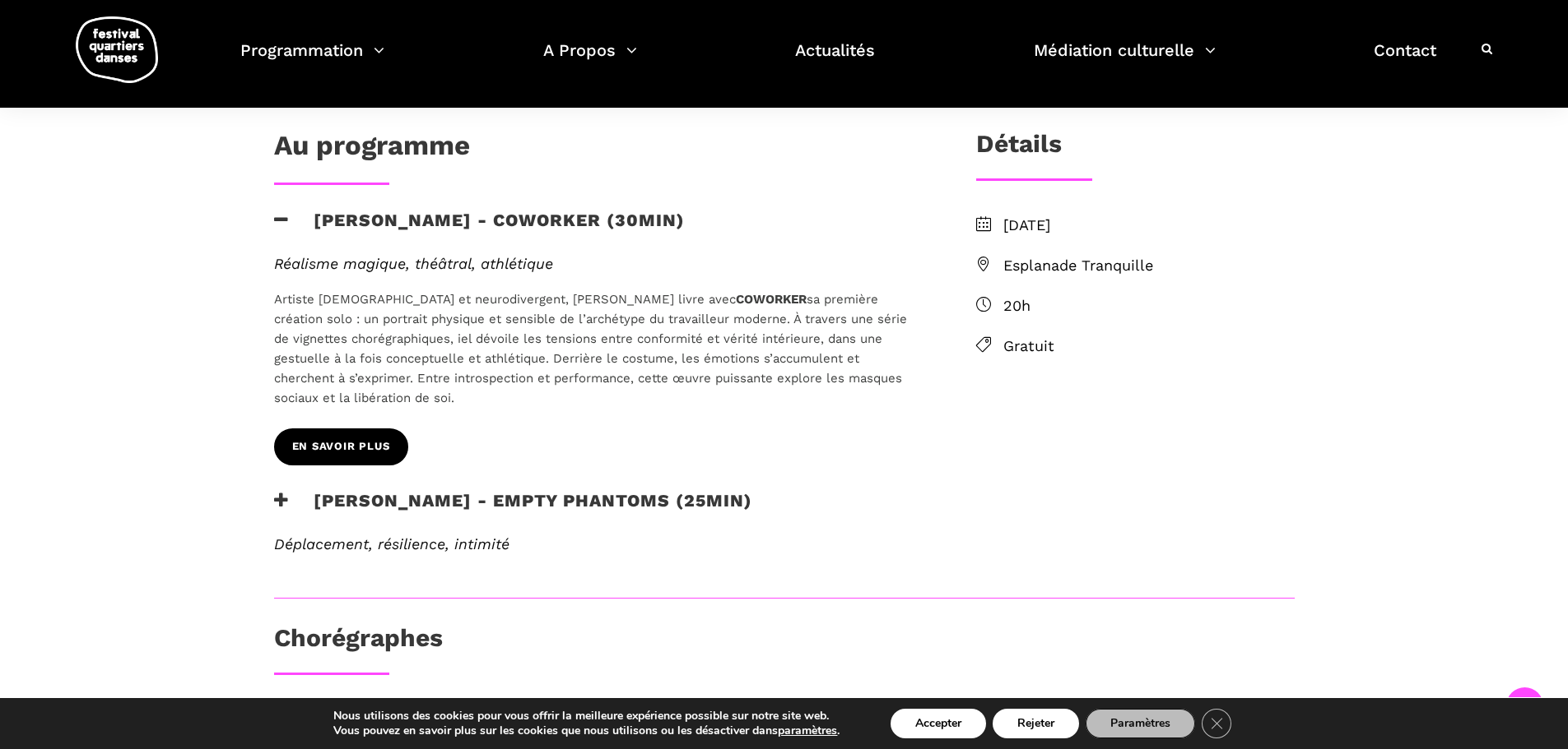
click at [323, 438] on span "EN SAVOIR PLUS" at bounding box center [341, 446] width 98 height 17
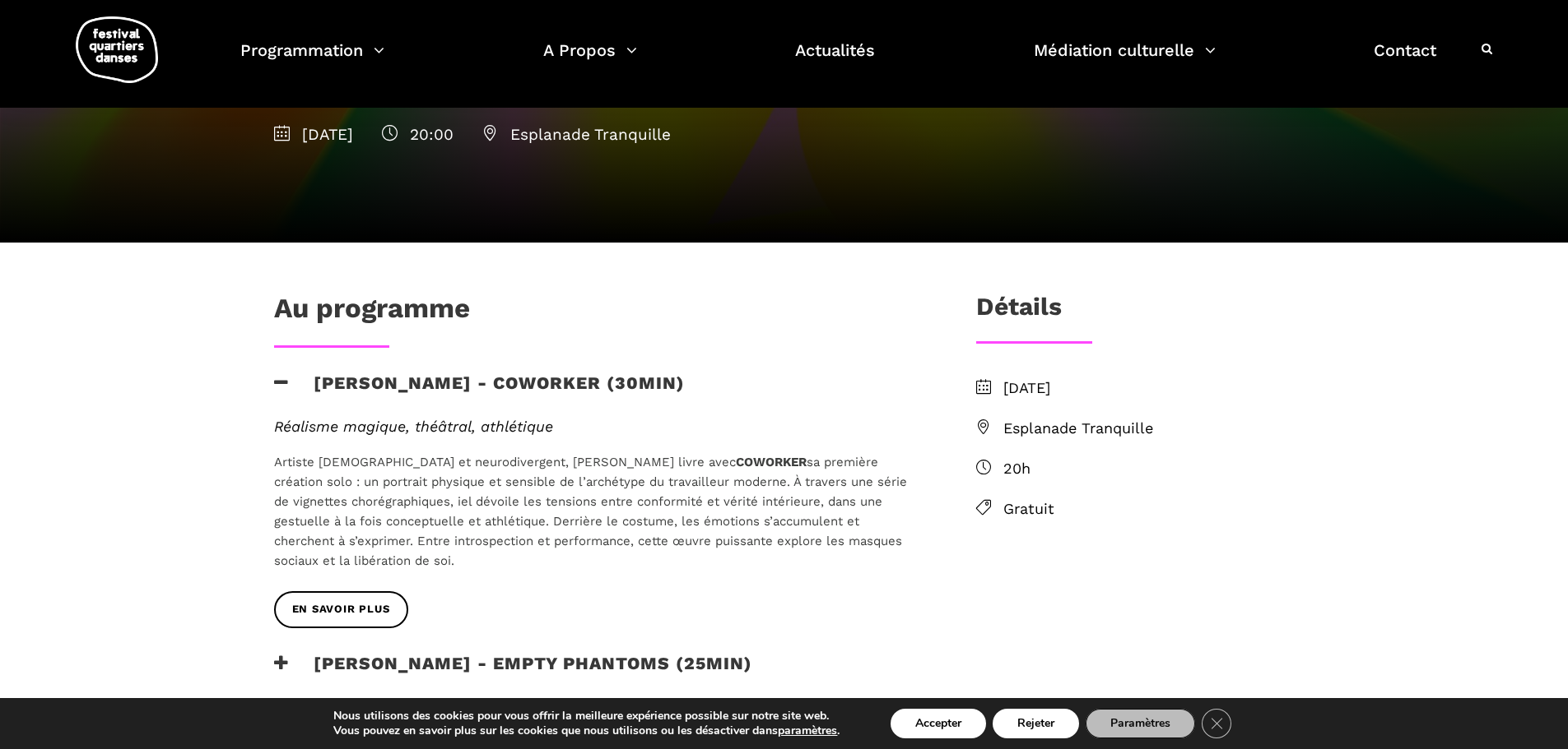
scroll to position [247, 0]
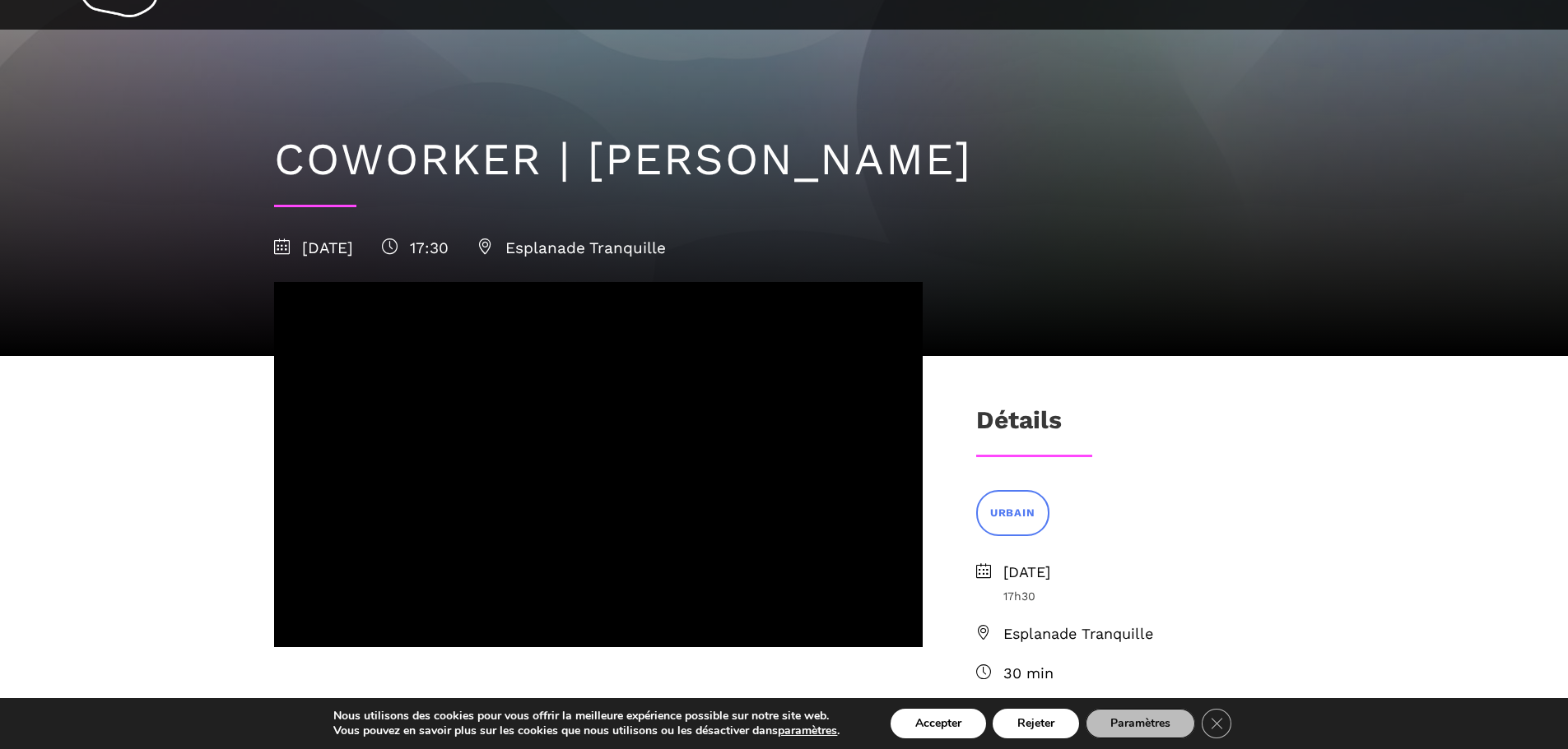
scroll to position [82, 0]
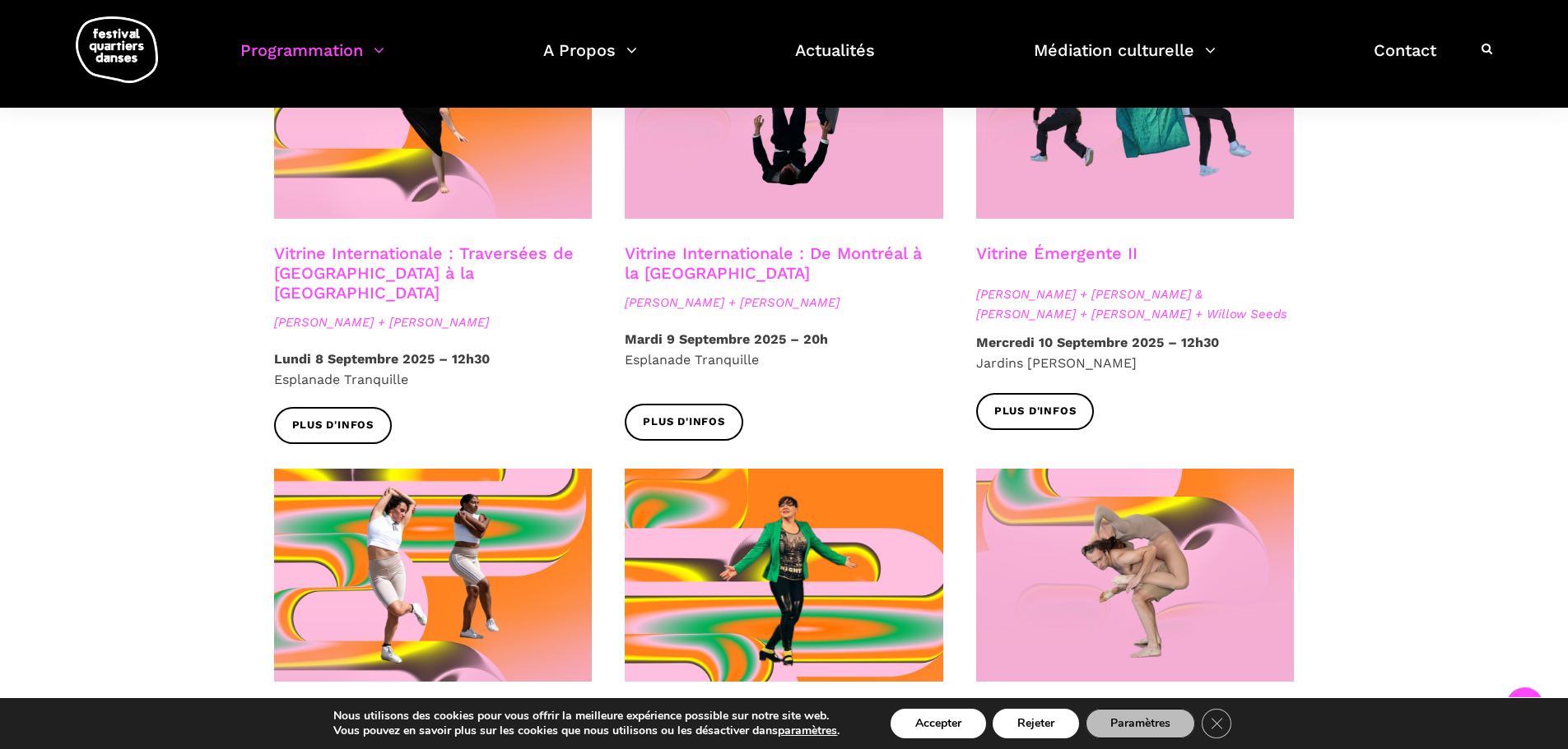
scroll to position [1316, 0]
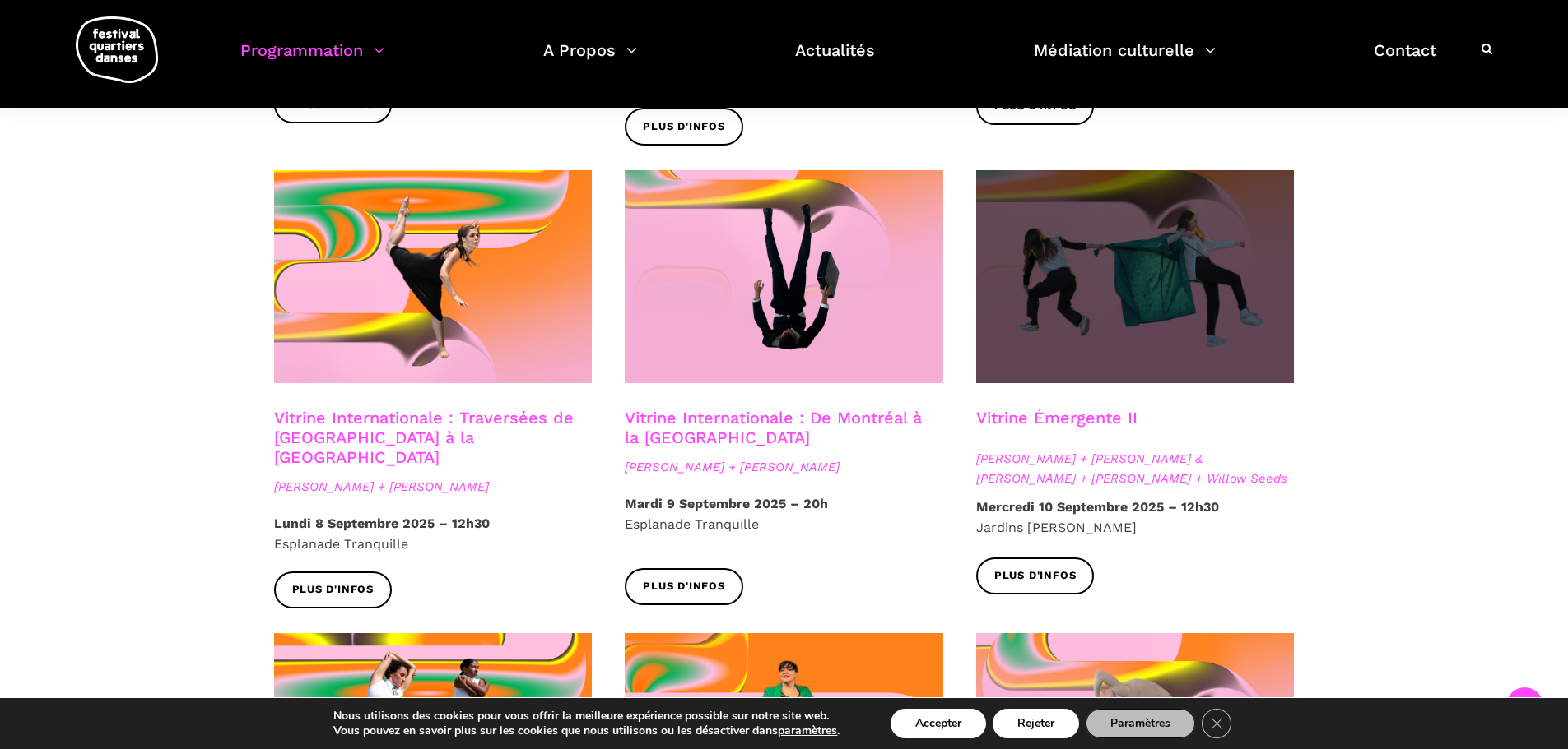
click at [1240, 250] on span at bounding box center [1135, 276] width 319 height 213
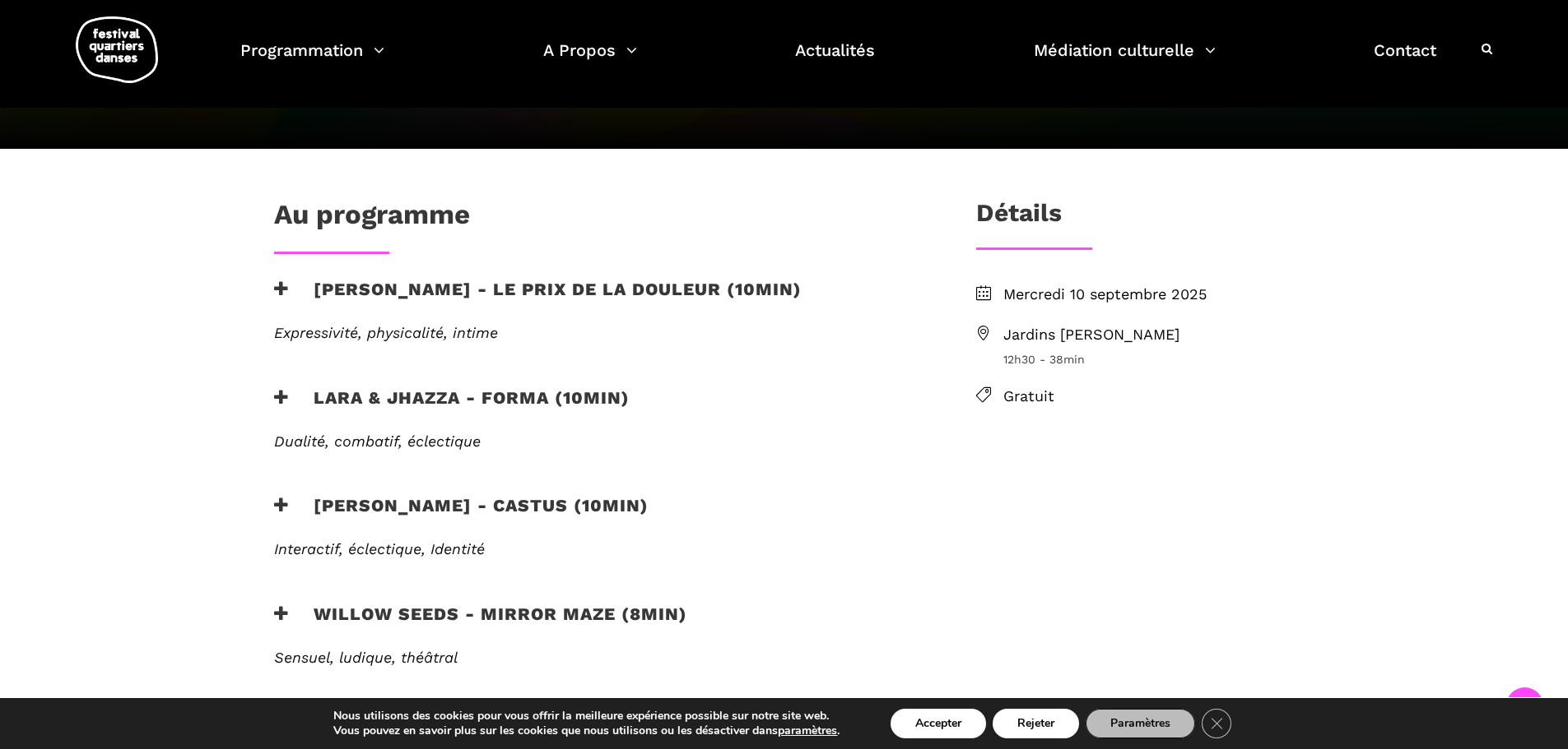
scroll to position [394, 0]
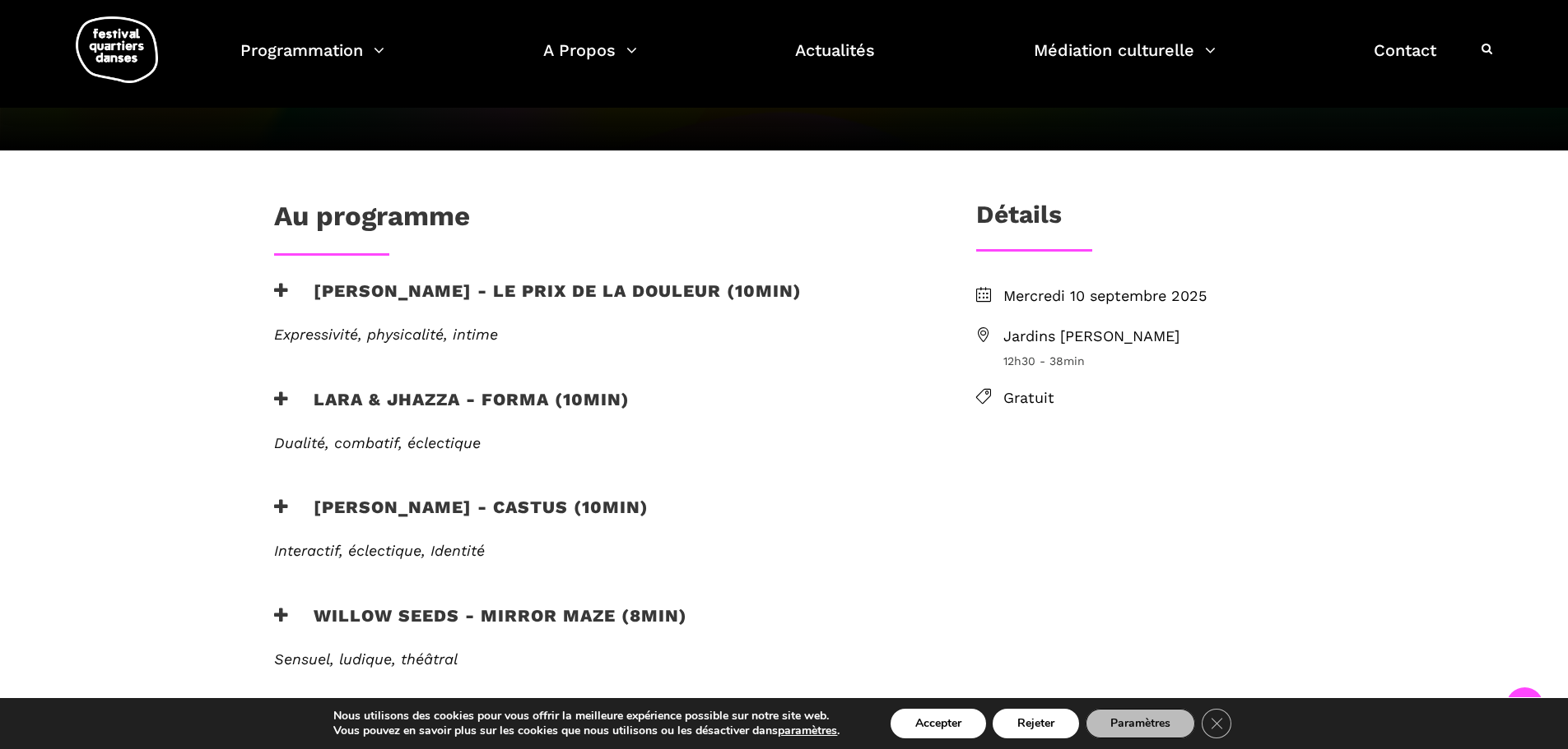
click at [377, 389] on h3 "Lara & Jhazza - forma (10min)" at bounding box center [452, 409] width 355 height 41
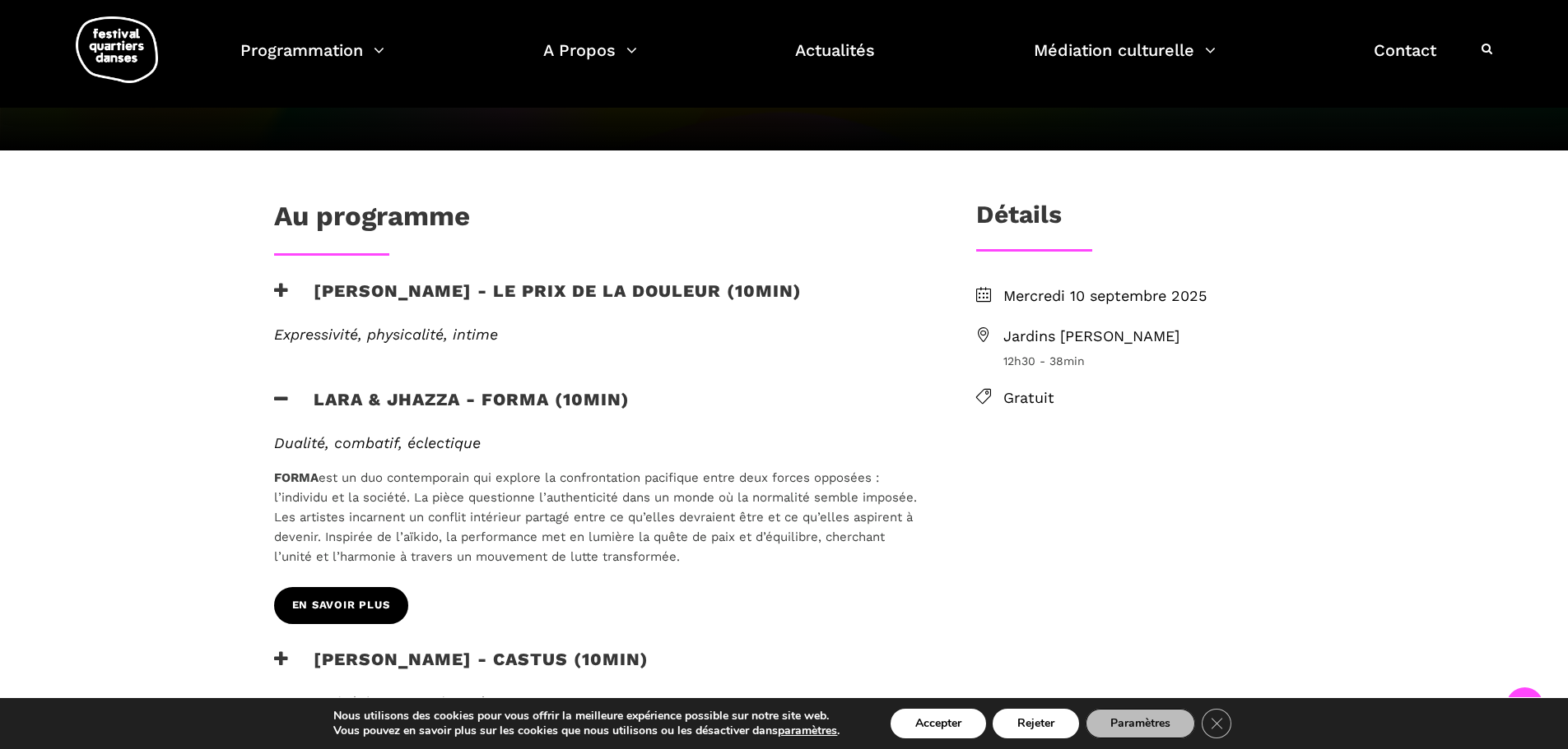
click at [367, 597] on span "EN SAVOIR PLUS" at bounding box center [341, 605] width 98 height 17
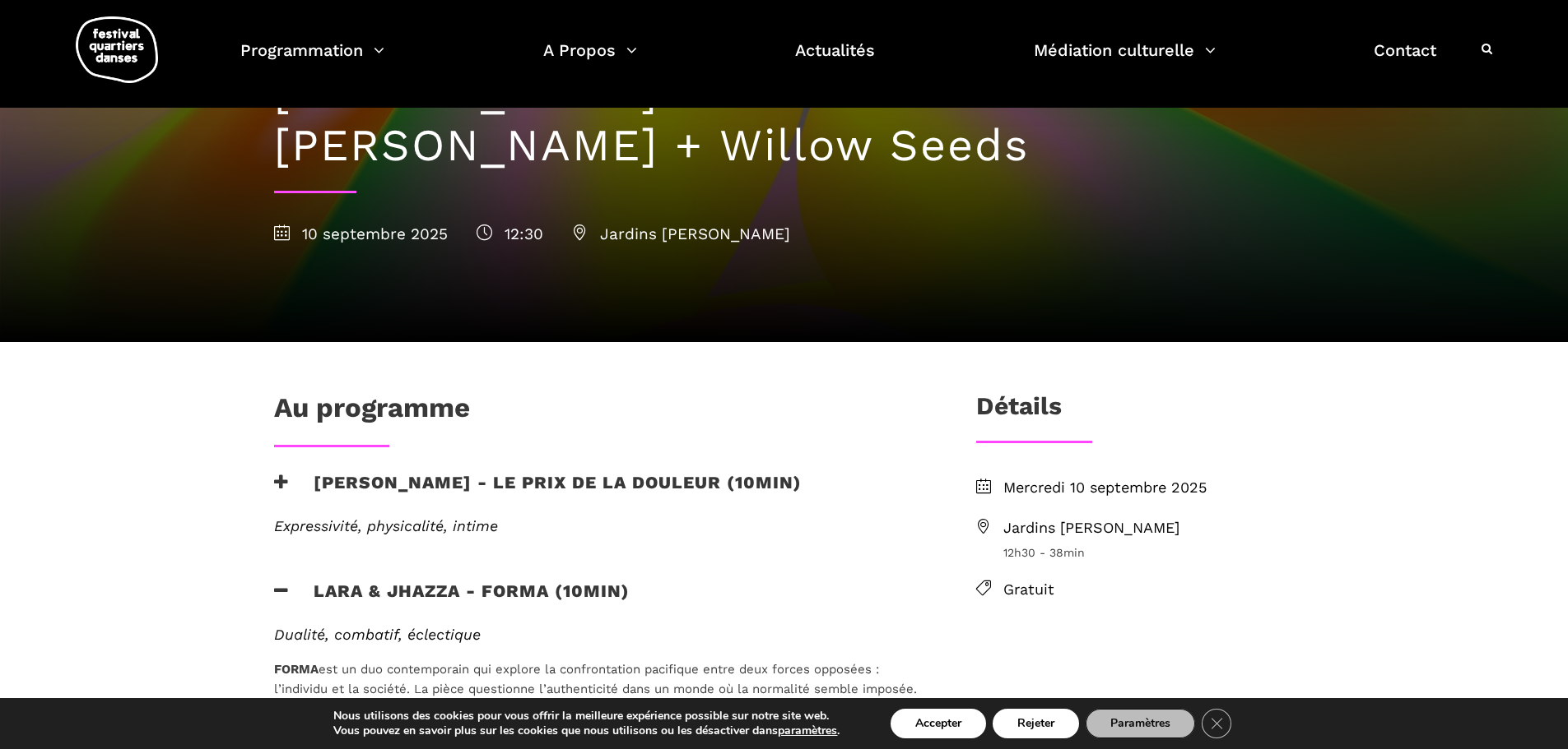
scroll to position [229, 0]
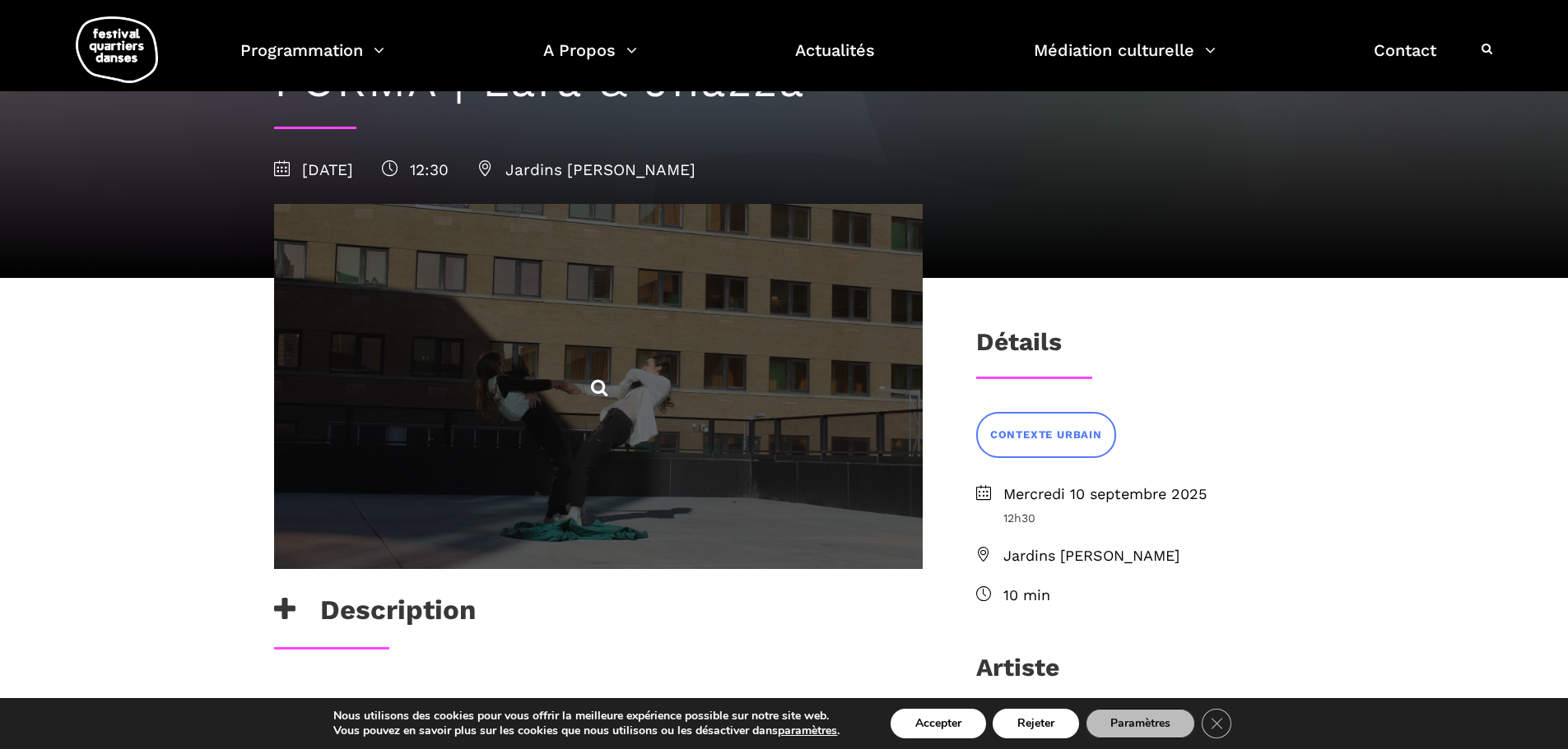
scroll to position [165, 0]
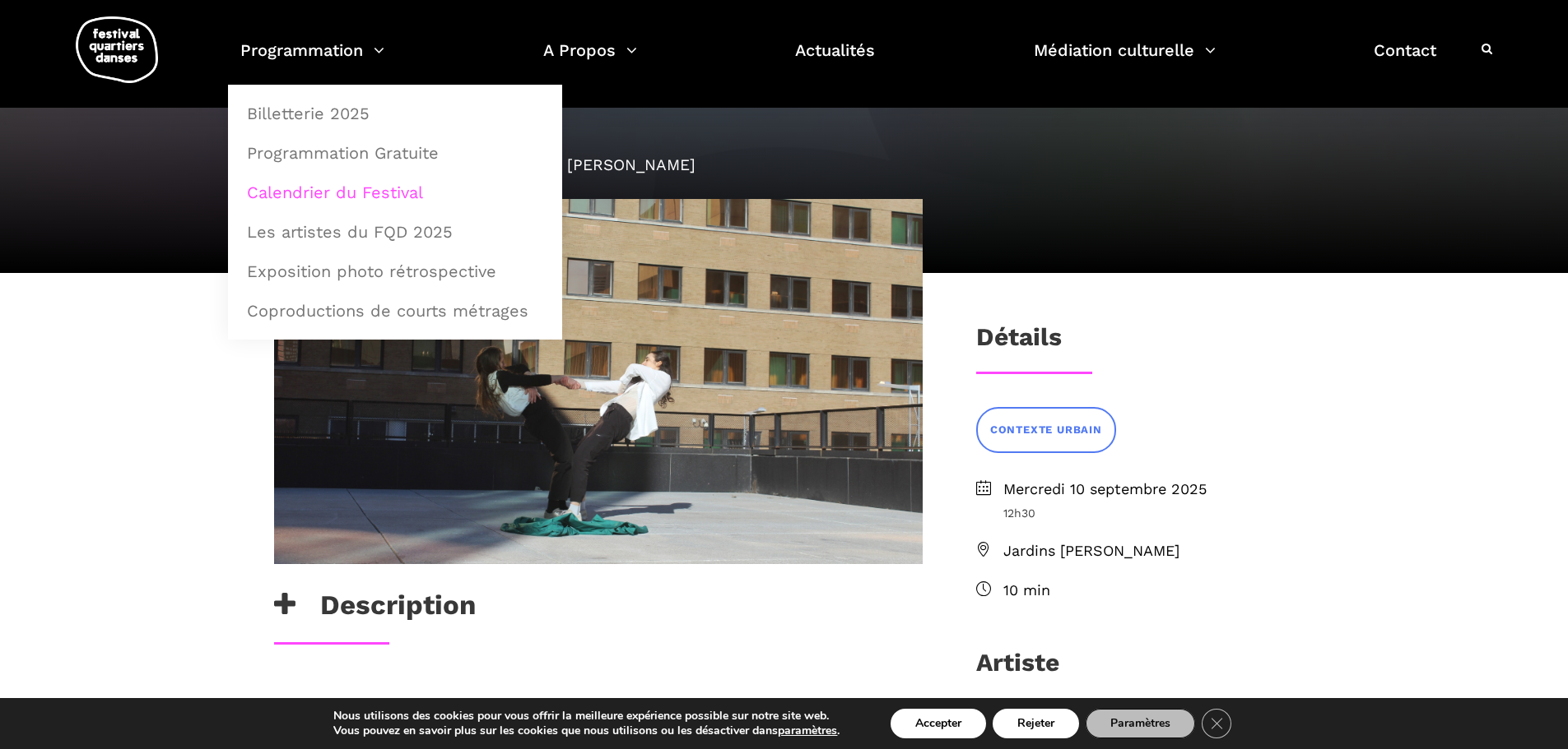
click at [310, 194] on link "Calendrier du Festival" at bounding box center [394, 192] width 316 height 38
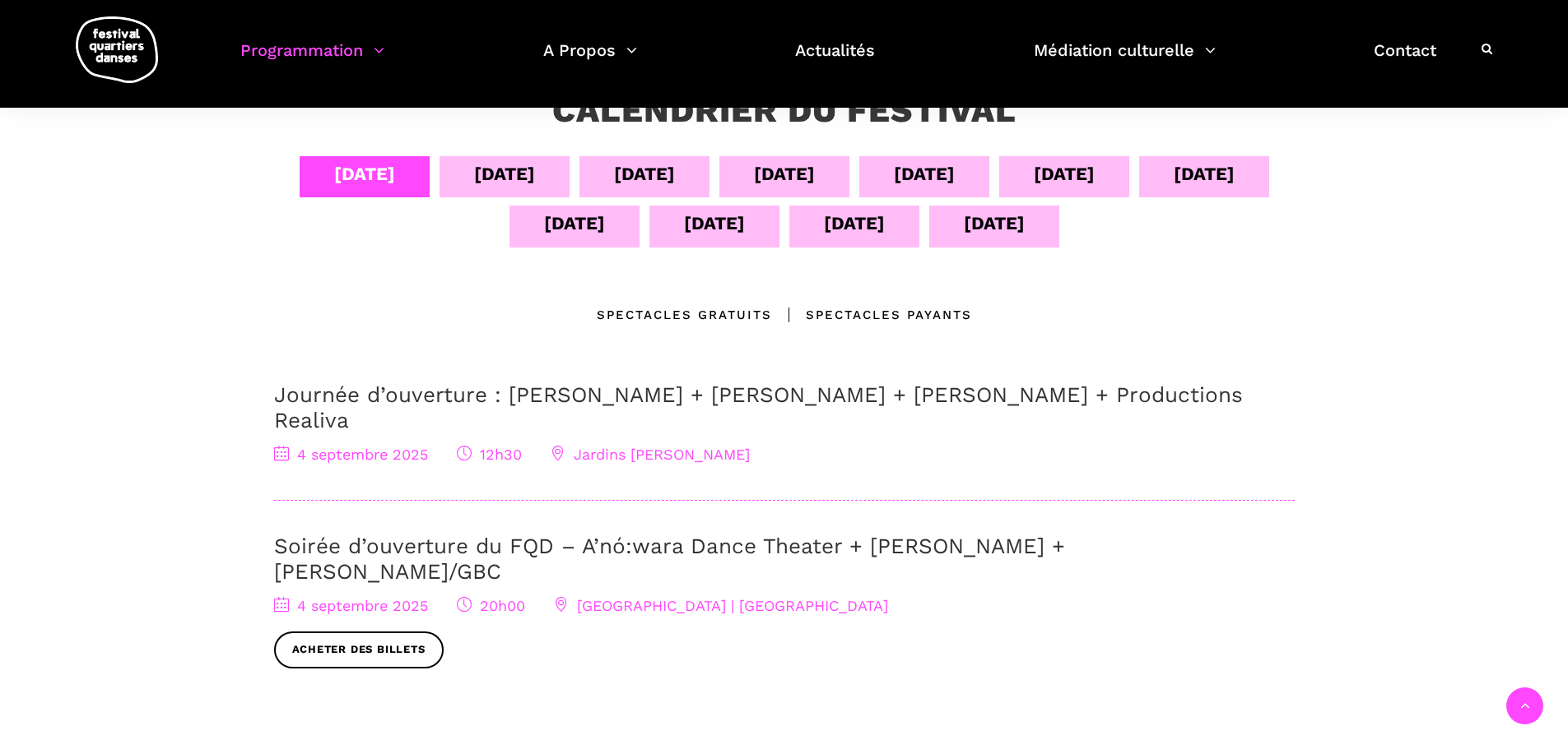
scroll to position [328, 0]
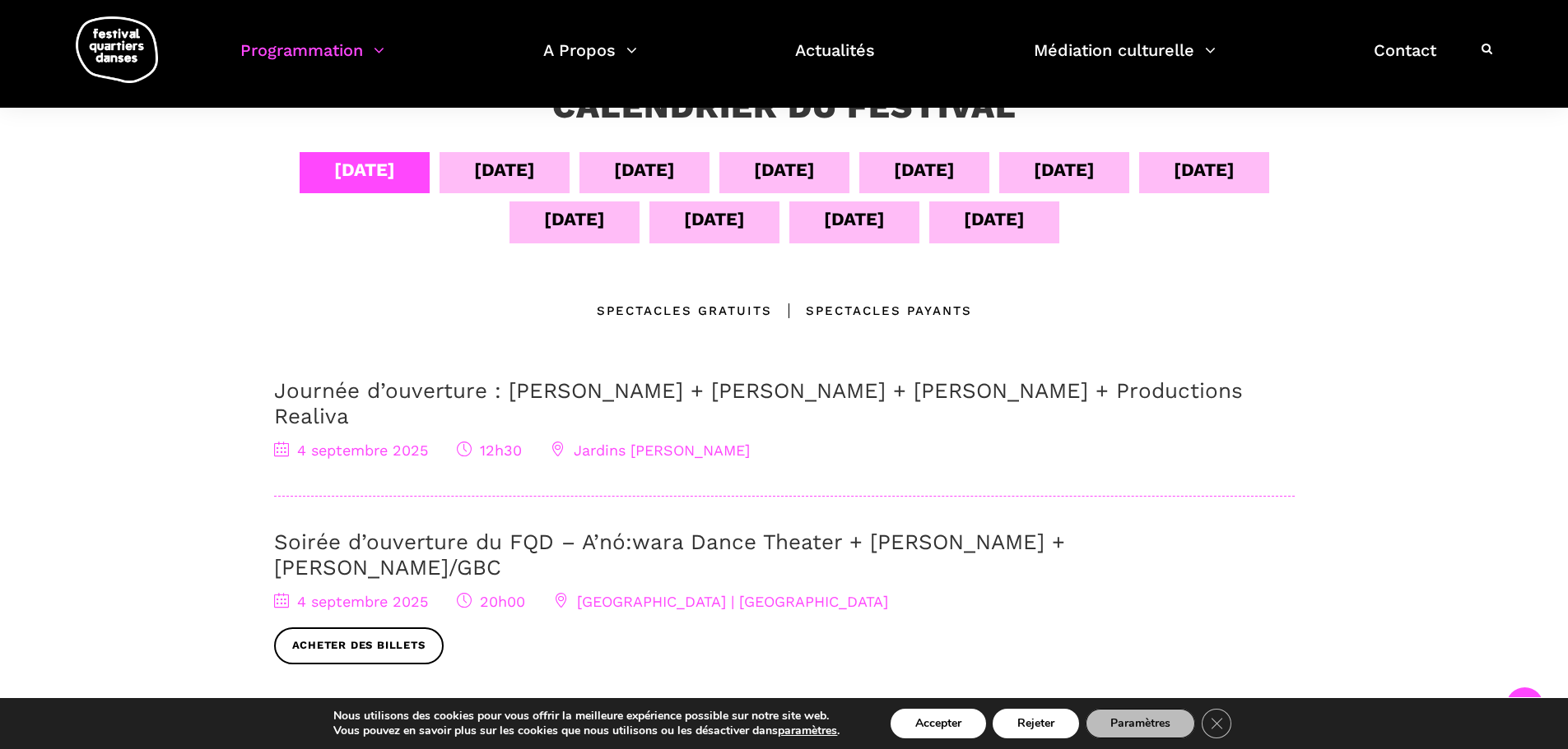
click at [1183, 168] on div "10 sept" at bounding box center [1203, 172] width 130 height 41
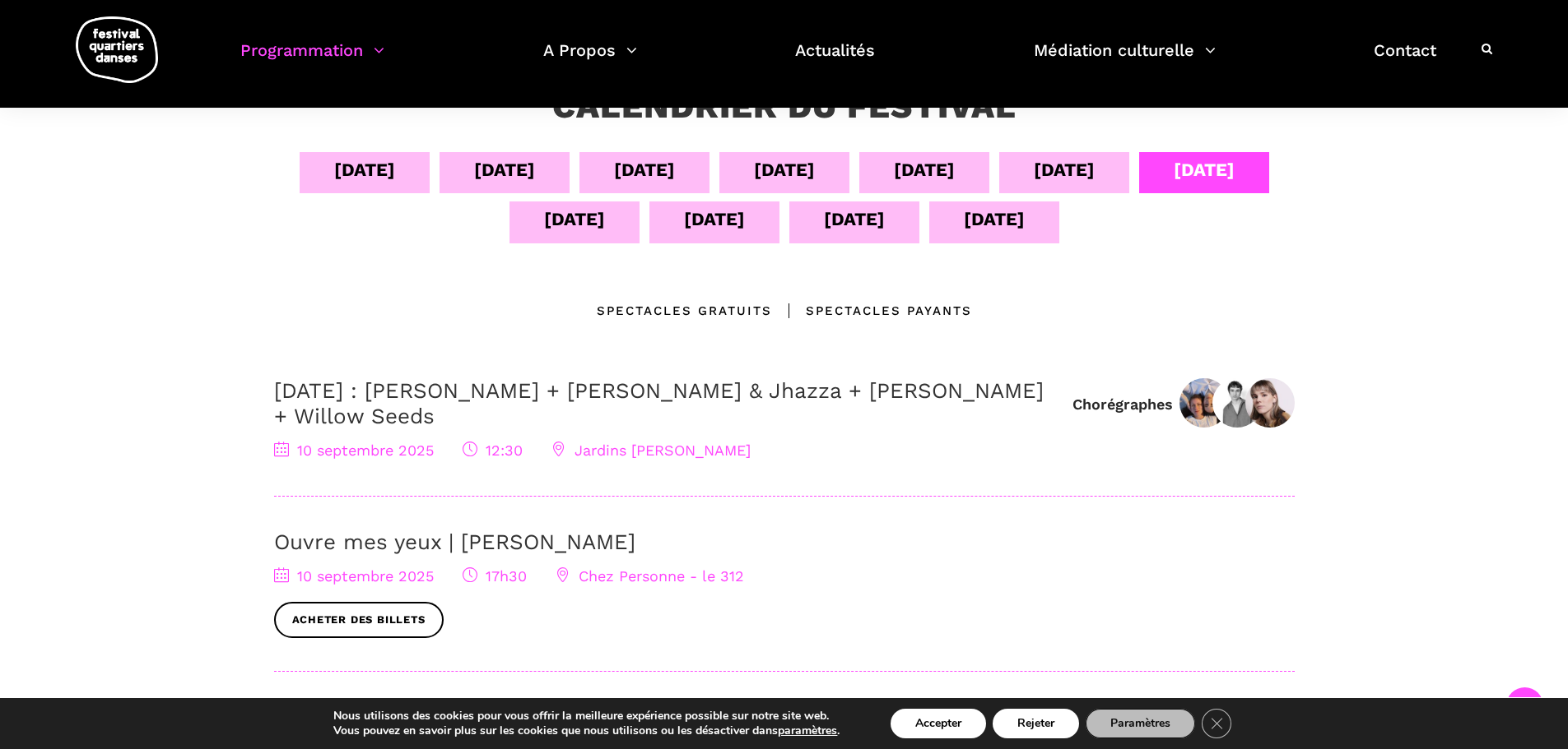
click at [981, 166] on div "08 sept" at bounding box center [923, 172] width 130 height 41
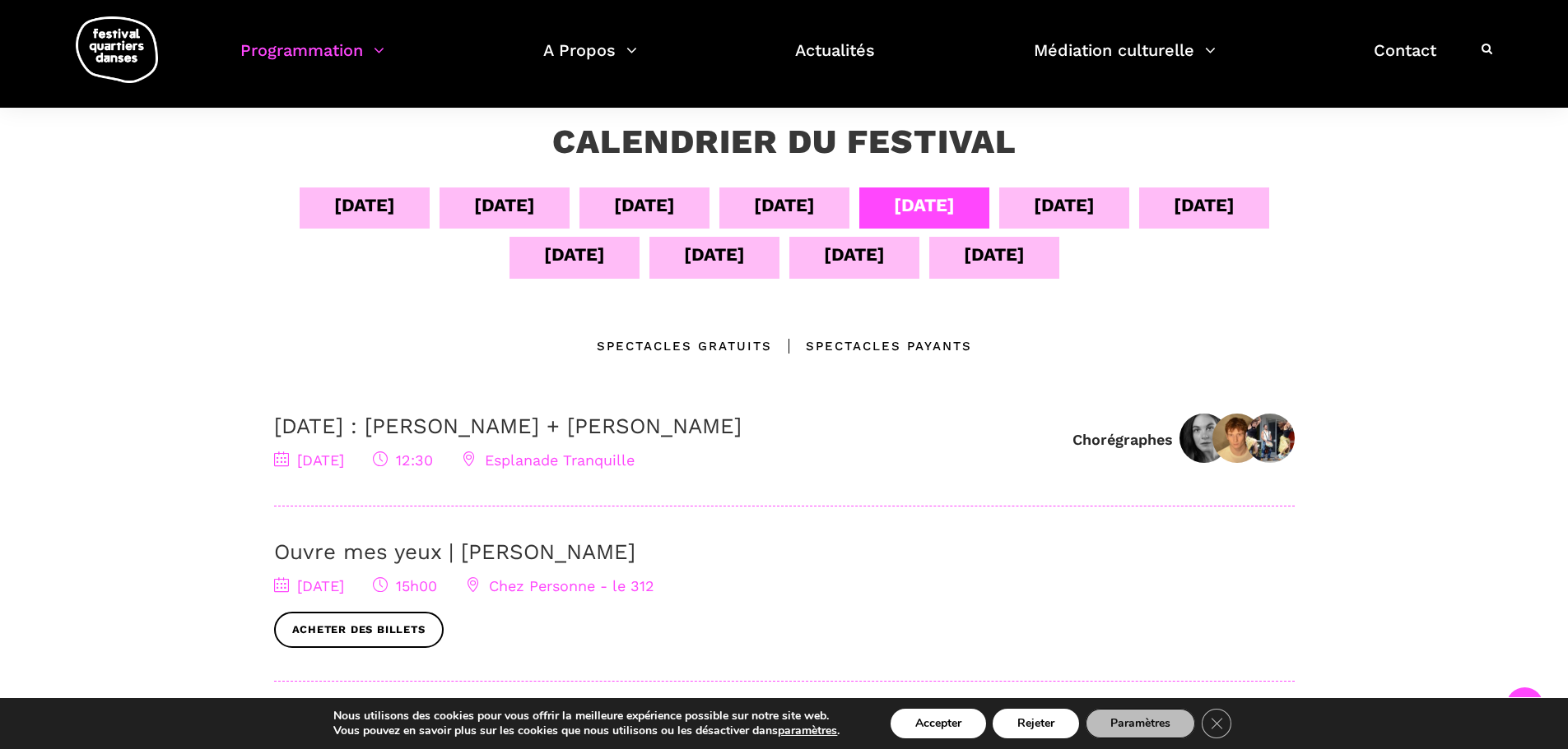
scroll to position [165, 0]
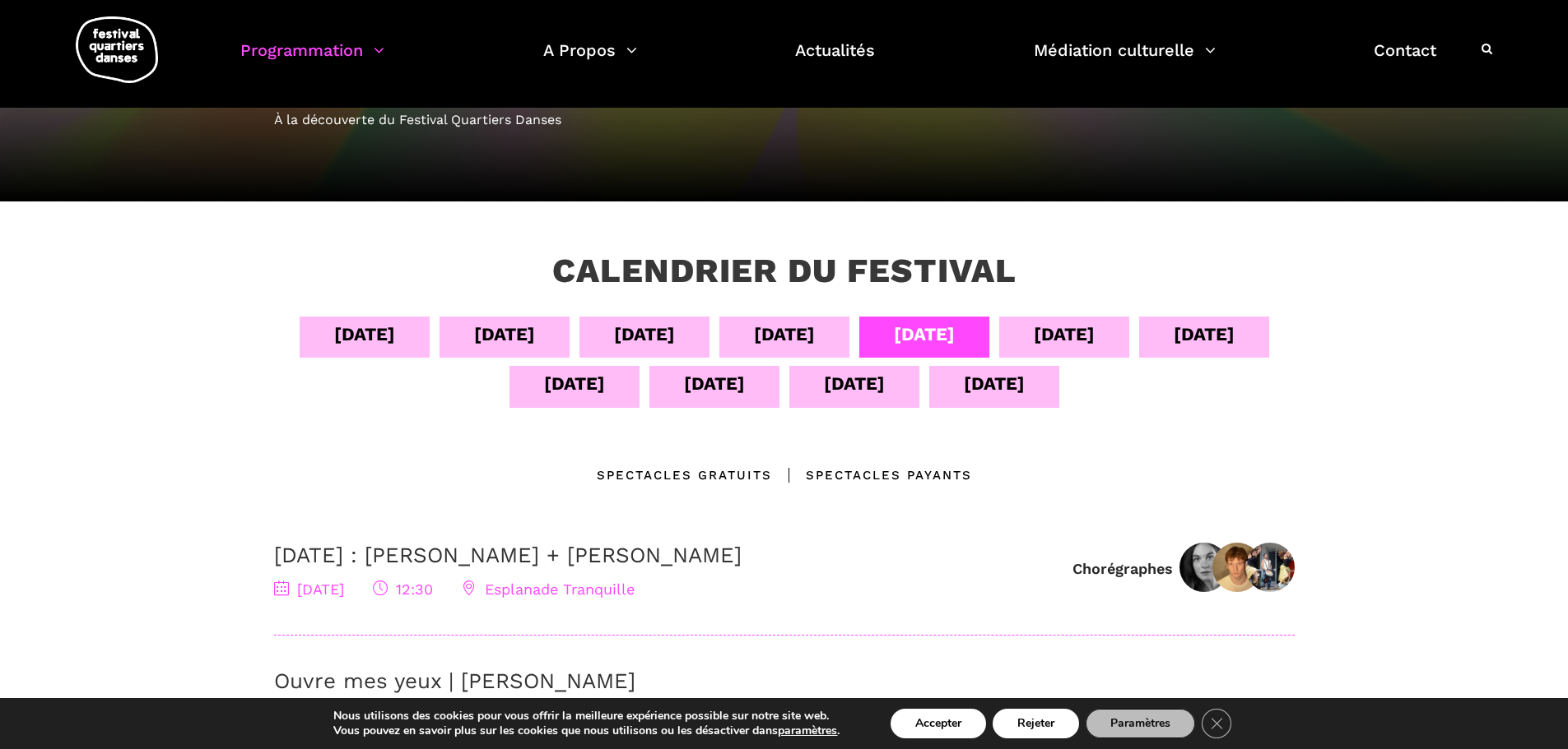
click at [1227, 344] on div "10 sept" at bounding box center [1203, 334] width 61 height 29
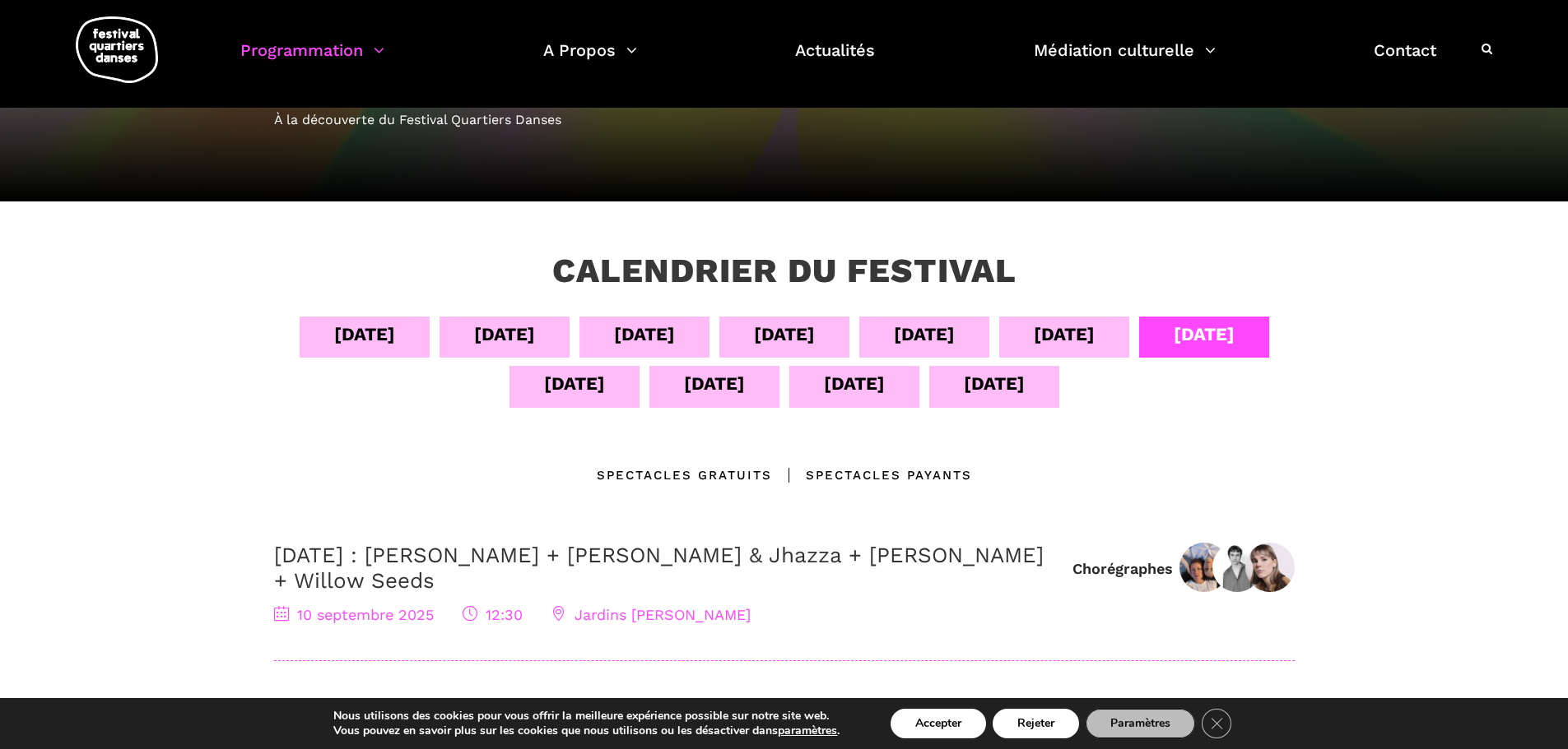
click at [596, 574] on h3 "[DATE] : [PERSON_NAME] + [PERSON_NAME] & Jhazza + [PERSON_NAME] + Willow Seeds" at bounding box center [665, 568] width 782 height 51
click at [528, 559] on link "10 septembre : Anna Vauquier + Lara & Jhazza + Vincent Lacasse + Willow Seeds" at bounding box center [659, 568] width 770 height 51
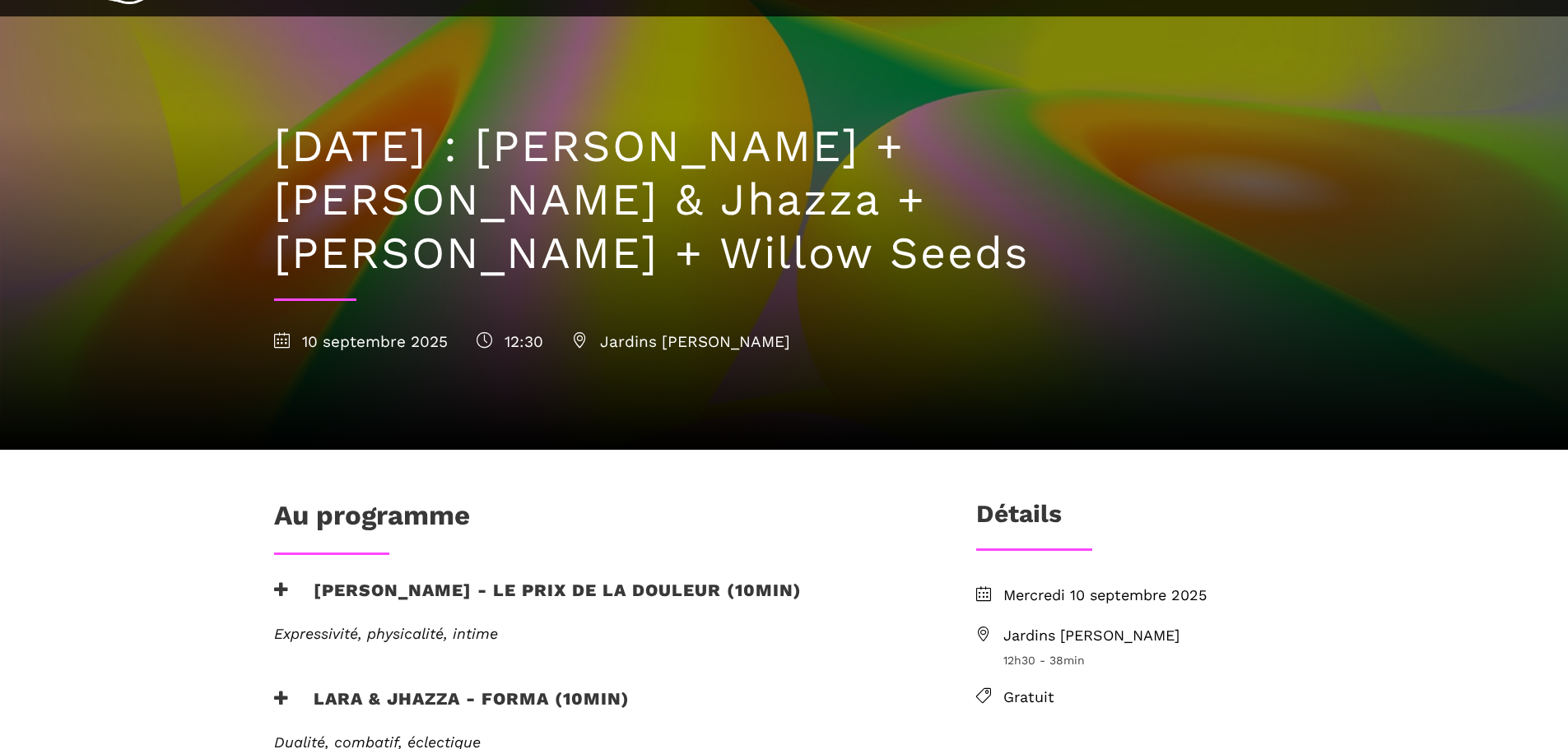
scroll to position [411, 0]
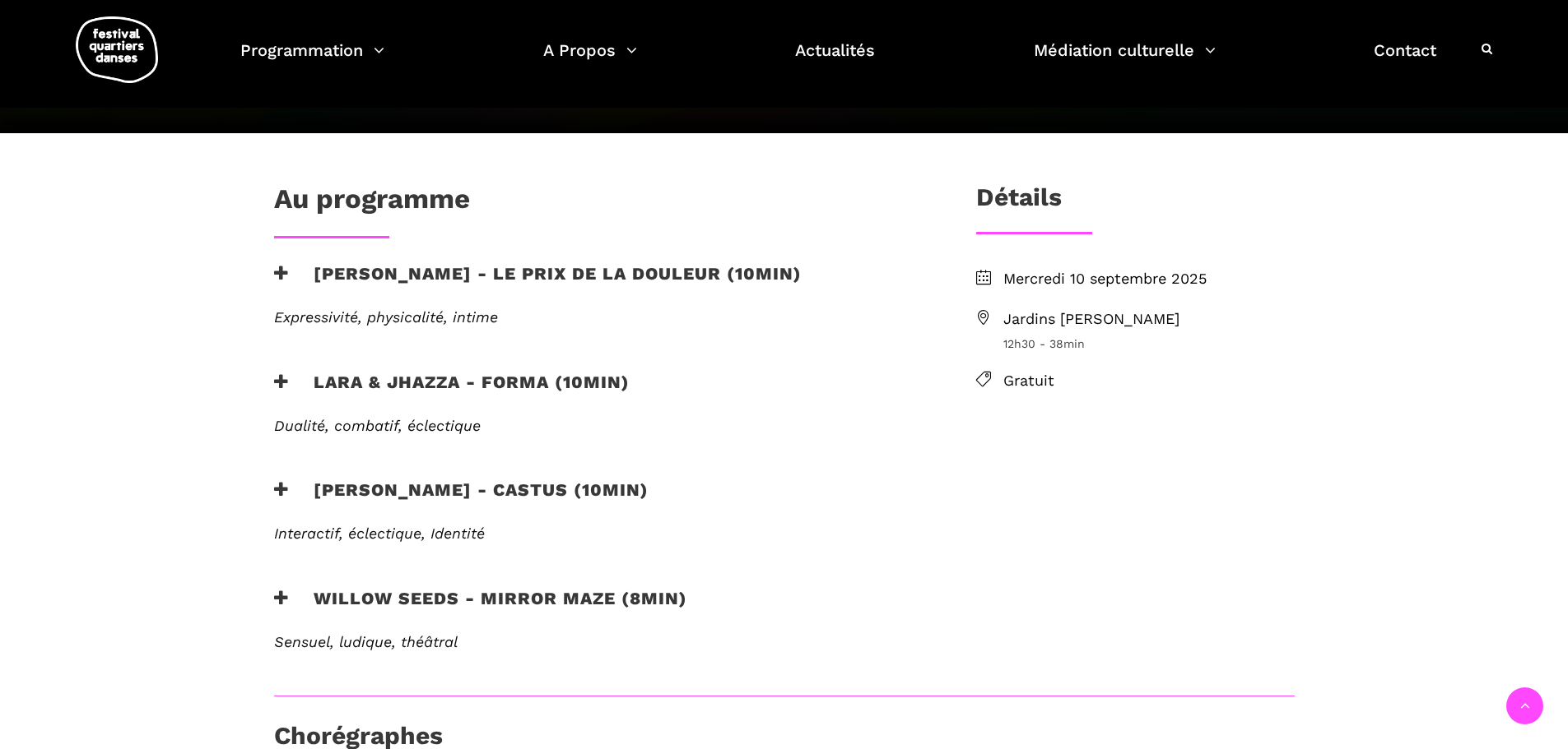
click at [425, 372] on h3 "Lara & Jhazza - forma (10min)" at bounding box center [452, 392] width 355 height 41
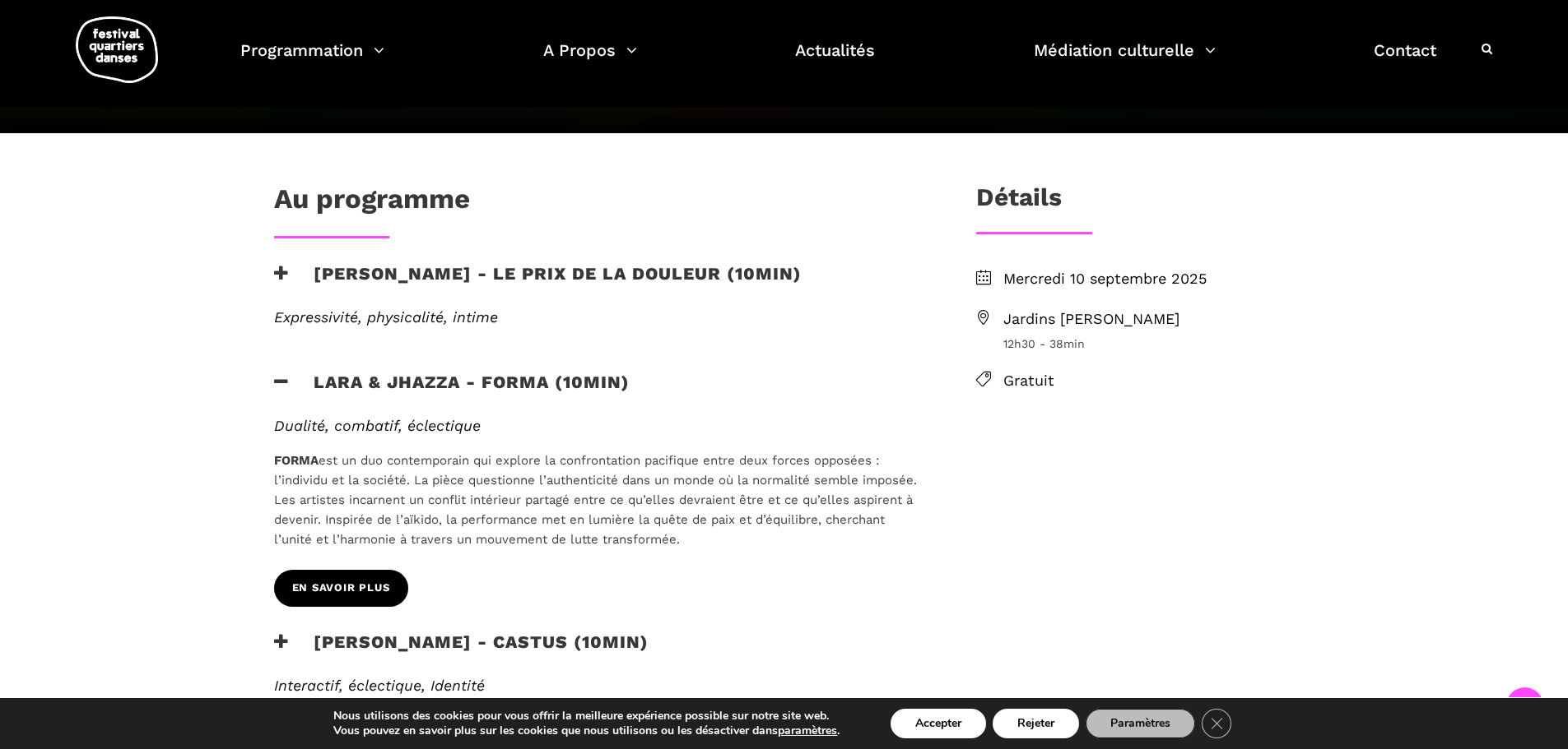
click at [364, 570] on link "EN SAVOIR PLUS" at bounding box center [342, 588] width 134 height 37
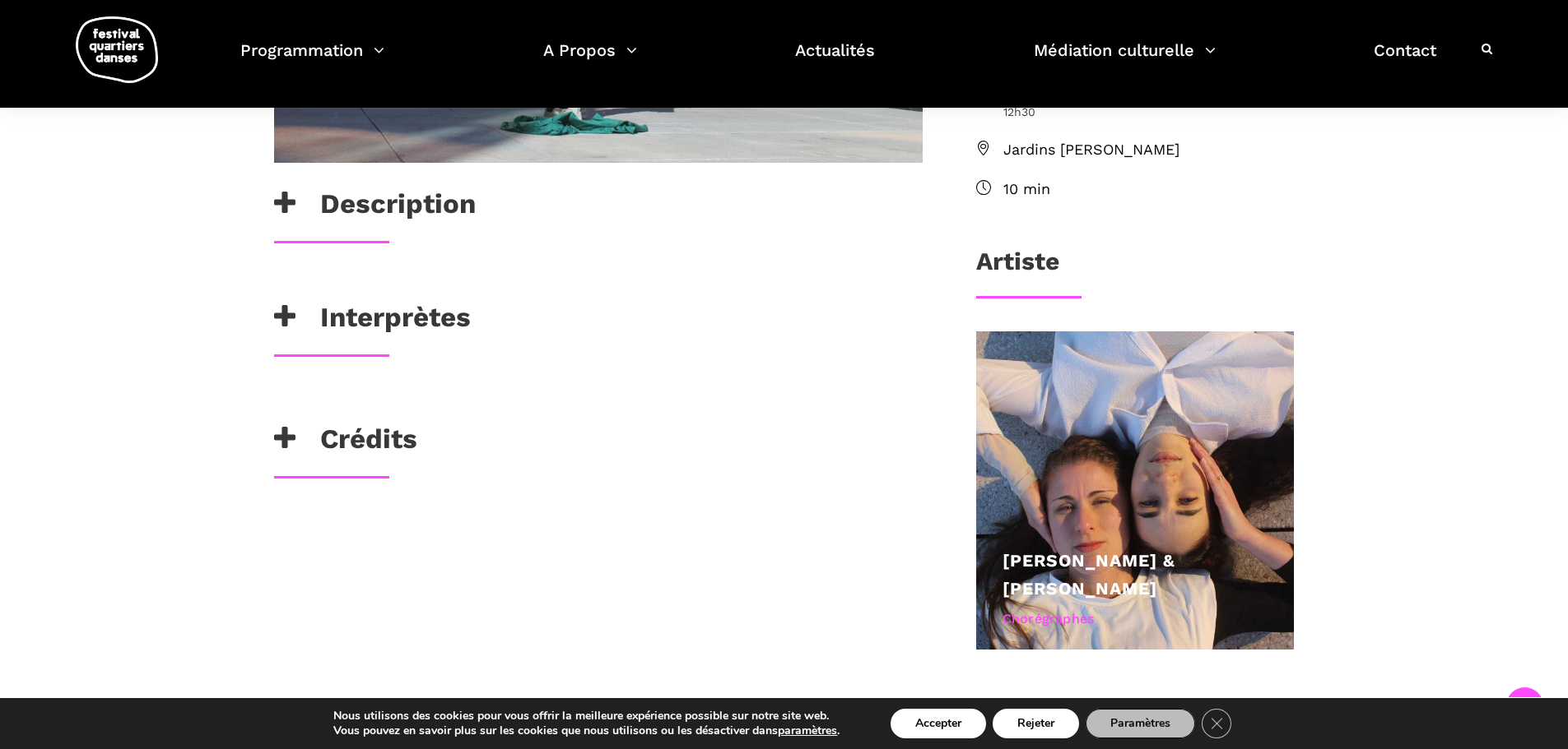
scroll to position [576, 0]
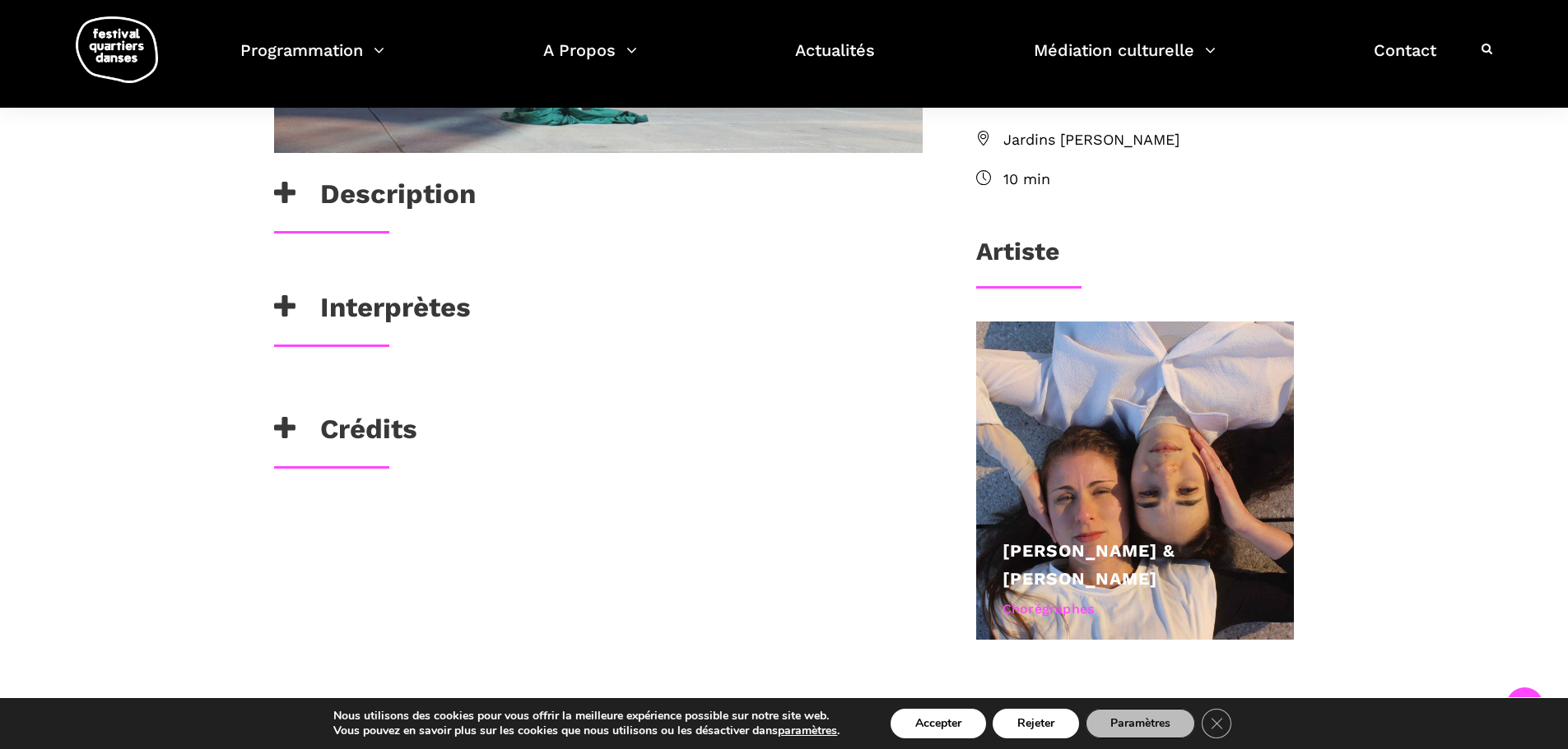
click at [397, 198] on h3 "Description" at bounding box center [375, 198] width 202 height 41
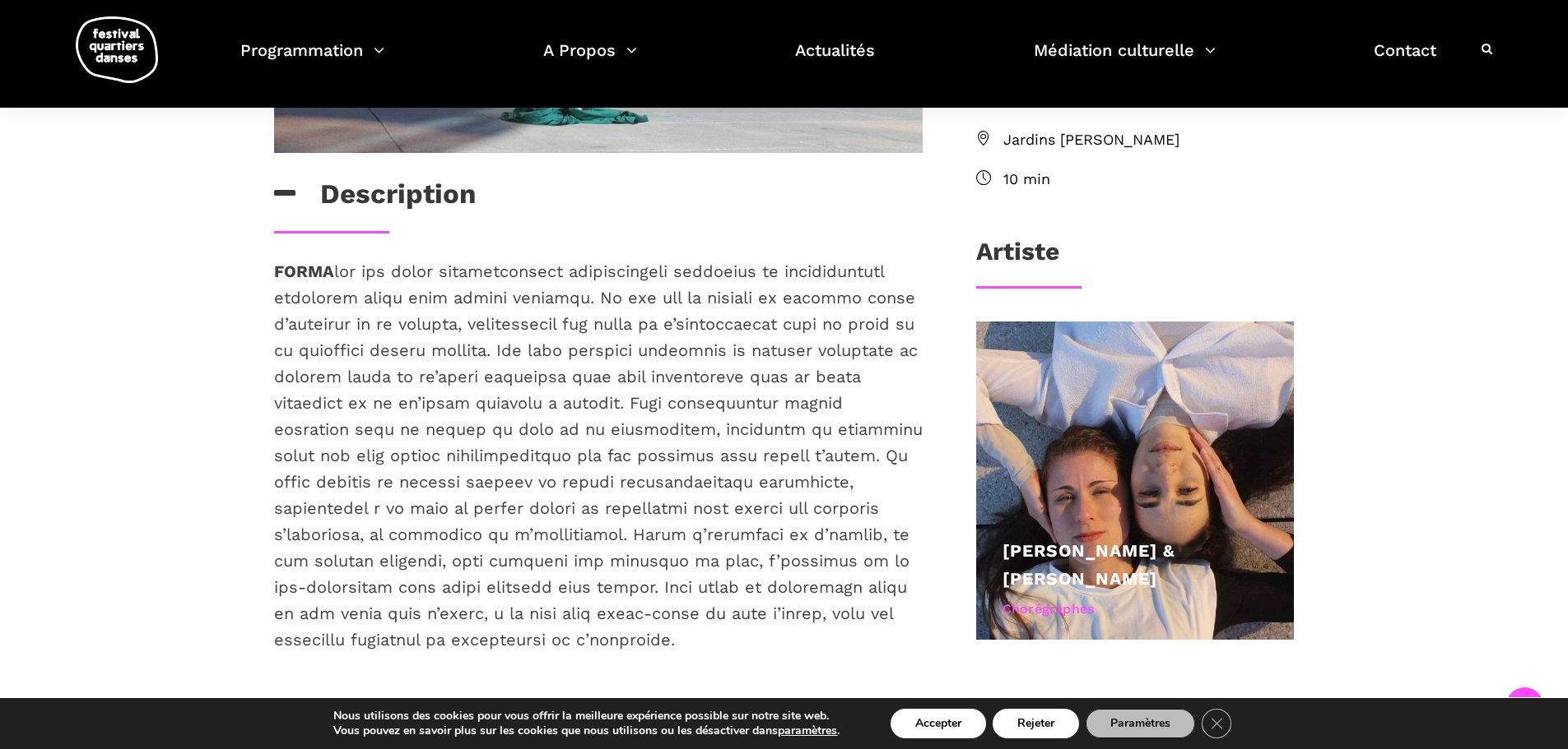
click at [397, 198] on h3 "Description" at bounding box center [375, 198] width 202 height 41
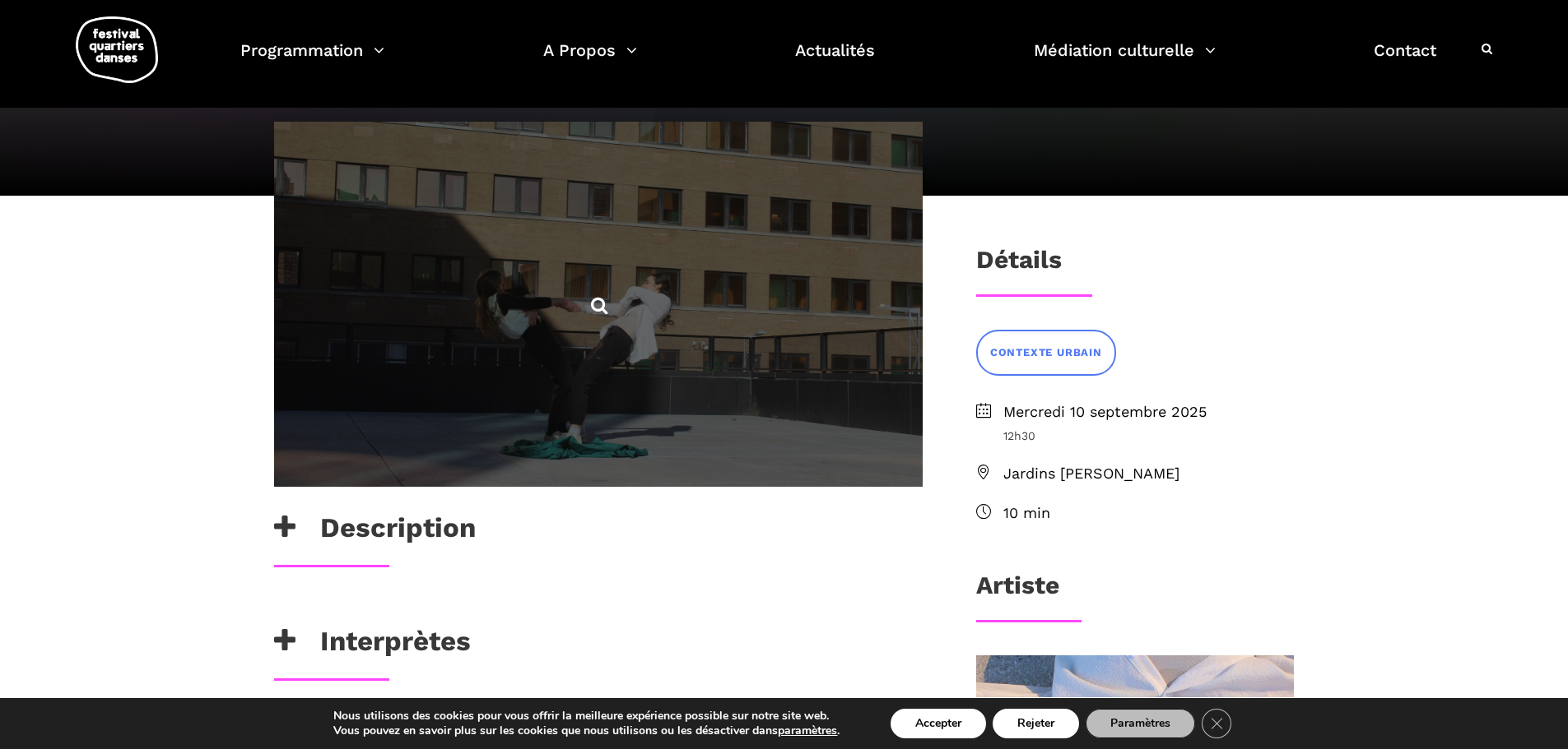
scroll to position [165, 0]
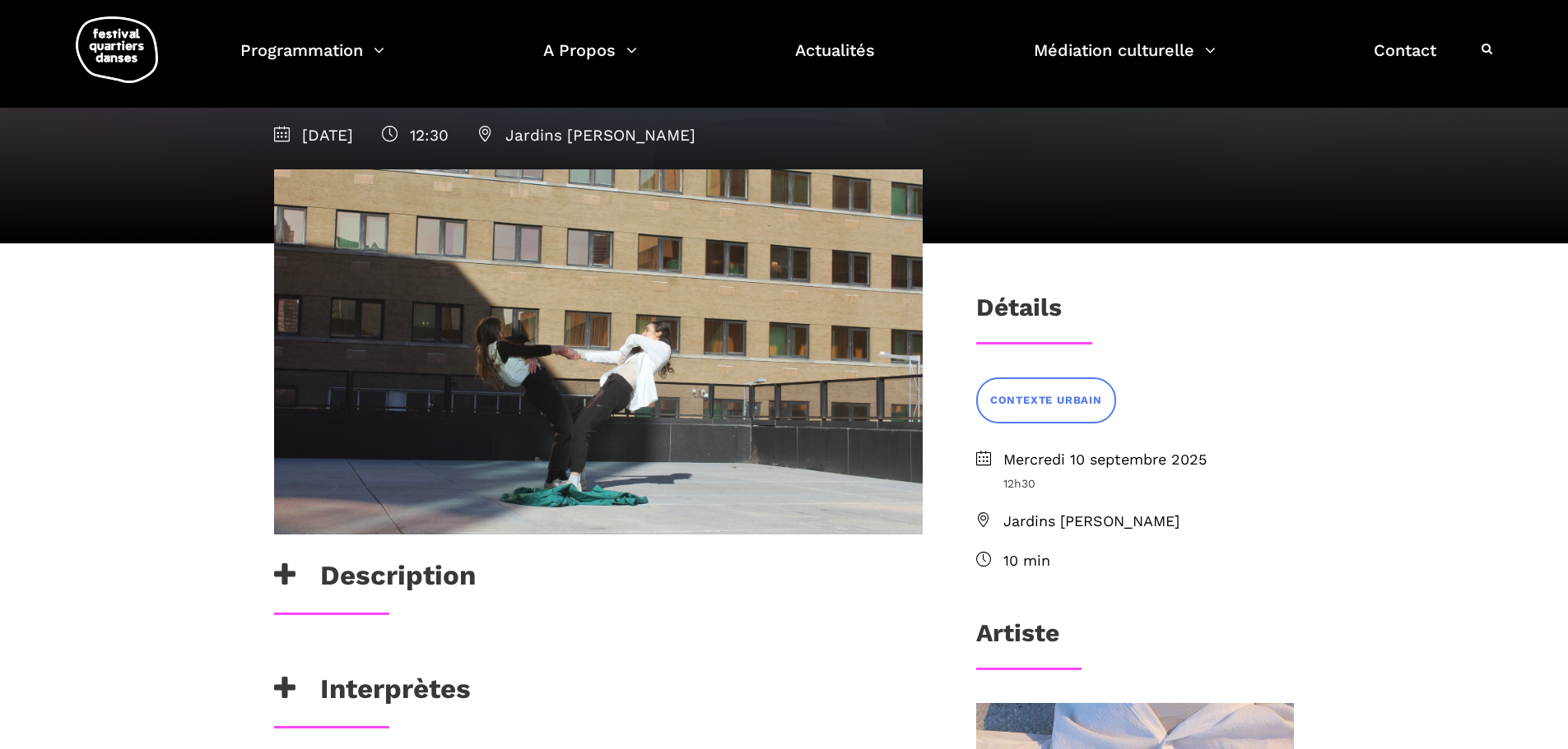
scroll to position [165, 0]
